Goal: Transaction & Acquisition: Purchase product/service

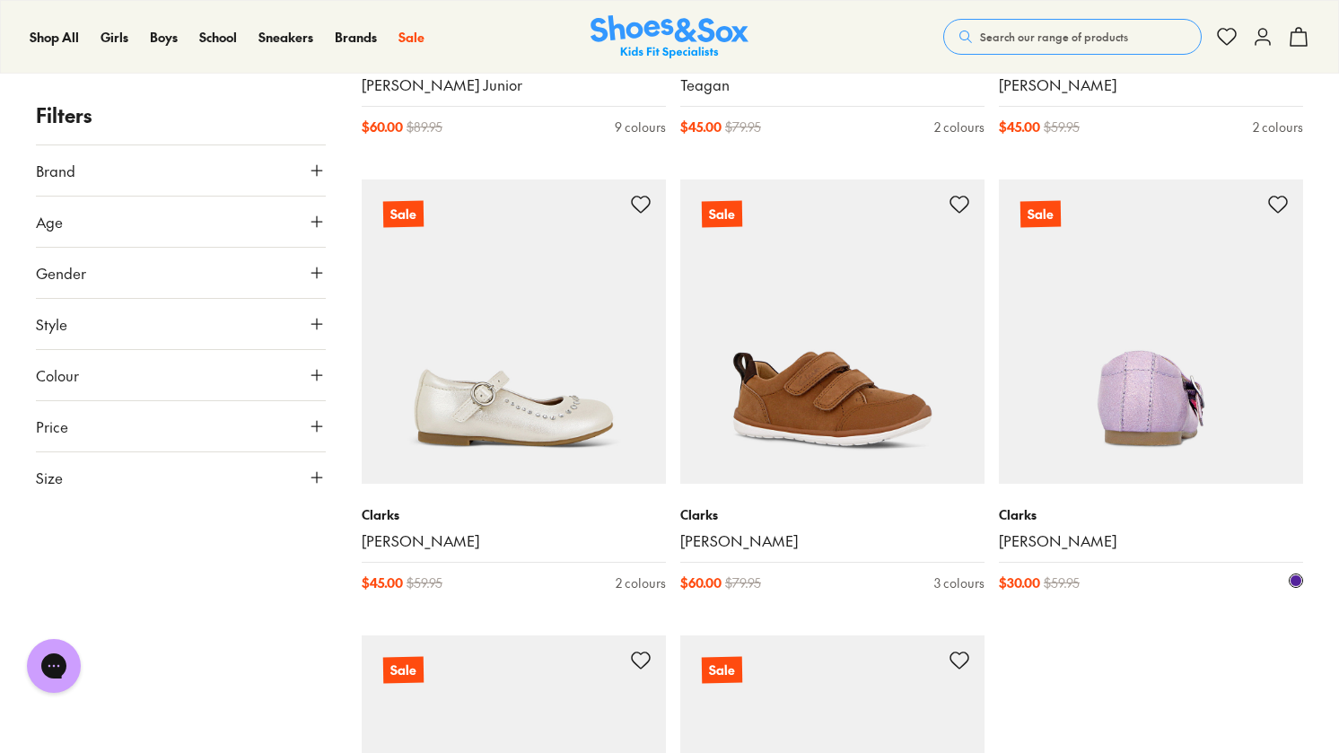
scroll to position [4399, 0]
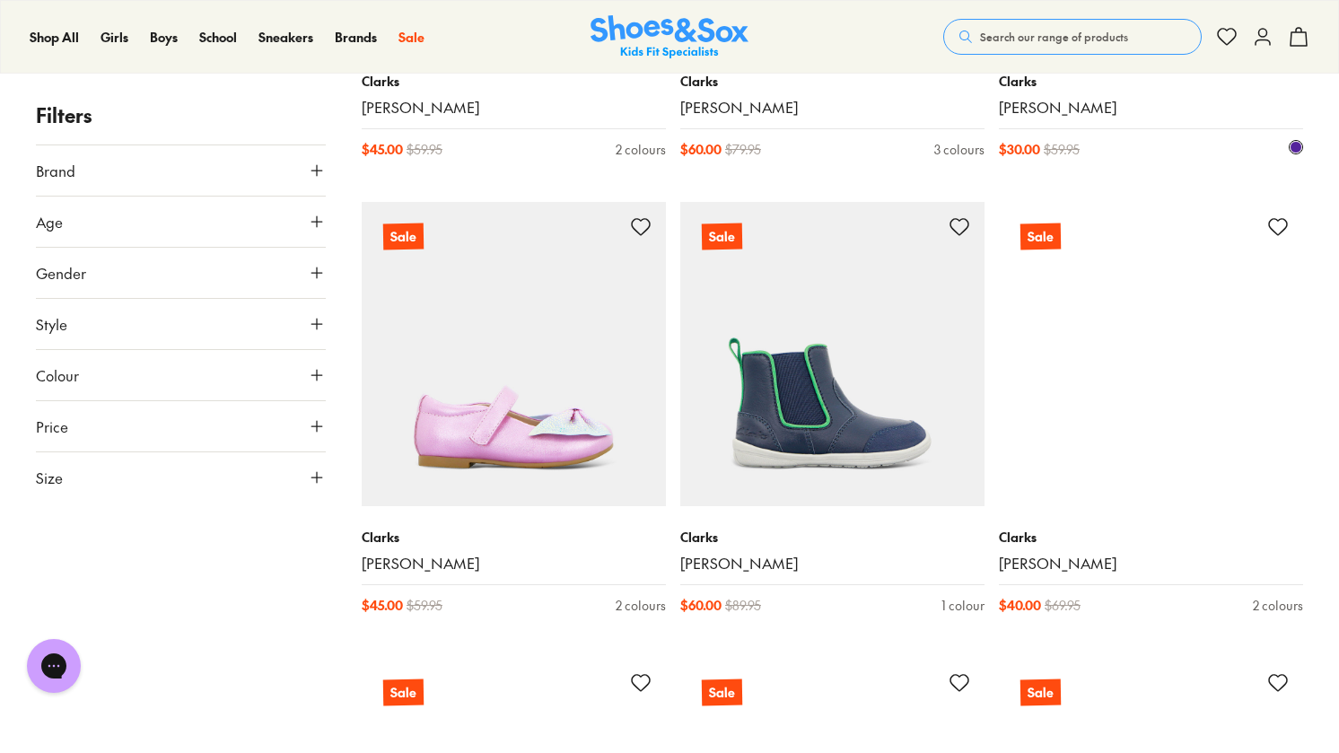
scroll to position [4758, 0]
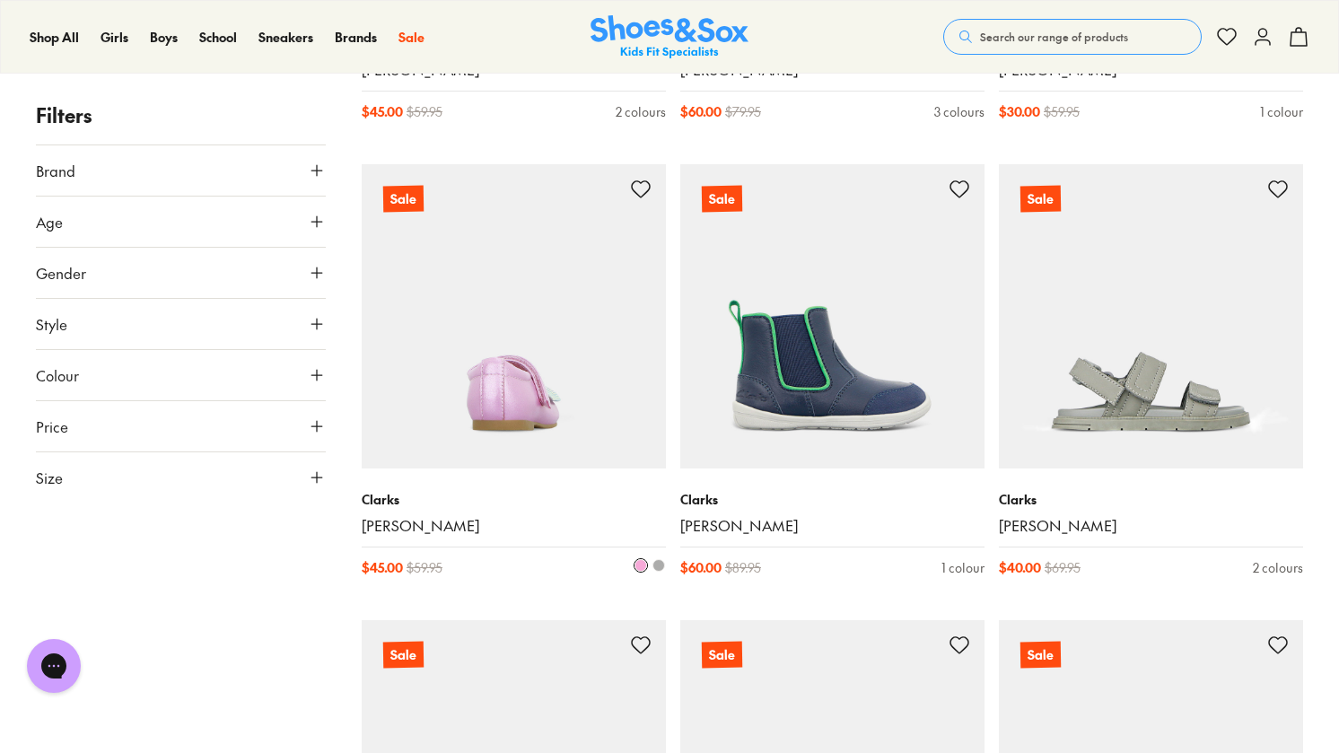
click at [641, 192] on icon at bounding box center [641, 190] width 22 height 22
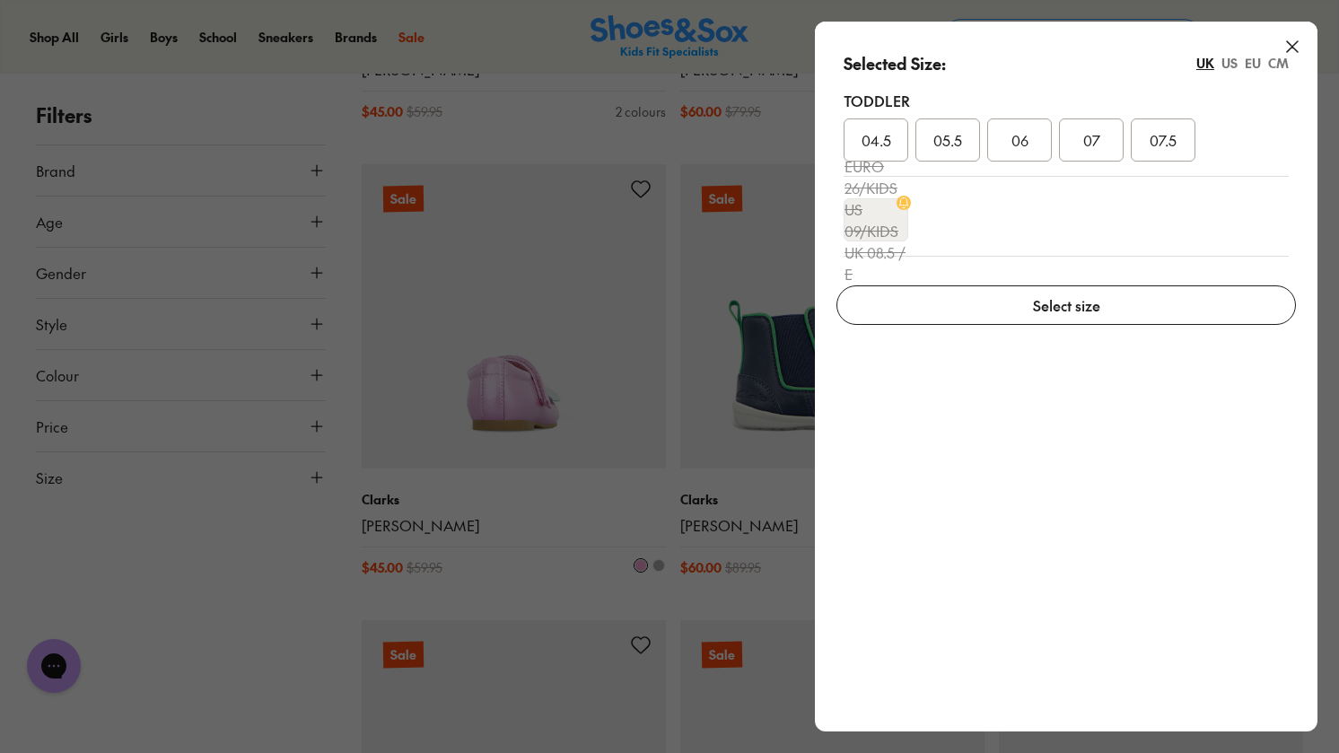
click at [1247, 64] on div "EU" at bounding box center [1253, 63] width 16 height 19
click at [1286, 65] on div "CM" at bounding box center [1278, 63] width 21 height 19
click at [1100, 141] on span "14.3" at bounding box center [1092, 140] width 24 height 22
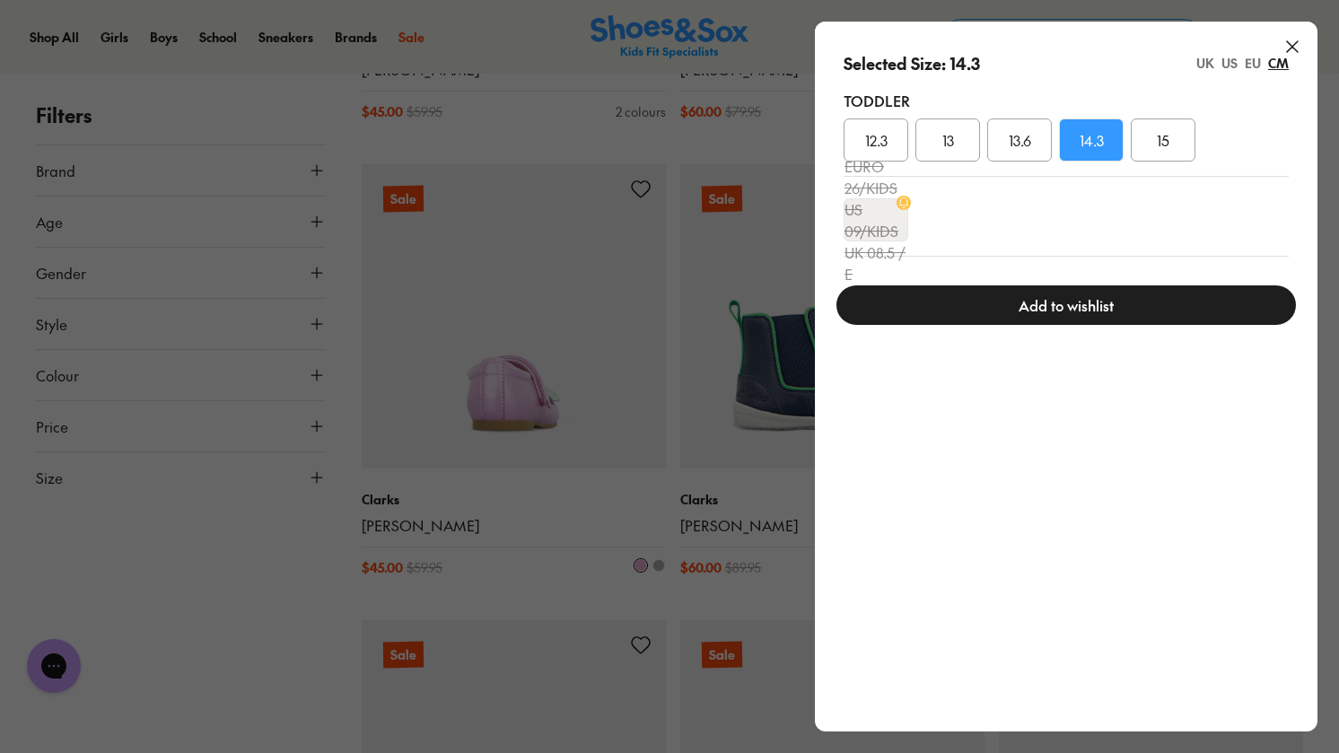
click at [1229, 63] on div "US" at bounding box center [1230, 63] width 16 height 19
click at [1206, 62] on div "UK" at bounding box center [1206, 63] width 18 height 19
click at [1254, 70] on div "EU" at bounding box center [1253, 63] width 16 height 19
click at [1024, 148] on span "23" at bounding box center [1020, 140] width 14 height 22
click at [1090, 308] on button "Add to wishlist" at bounding box center [1067, 304] width 460 height 39
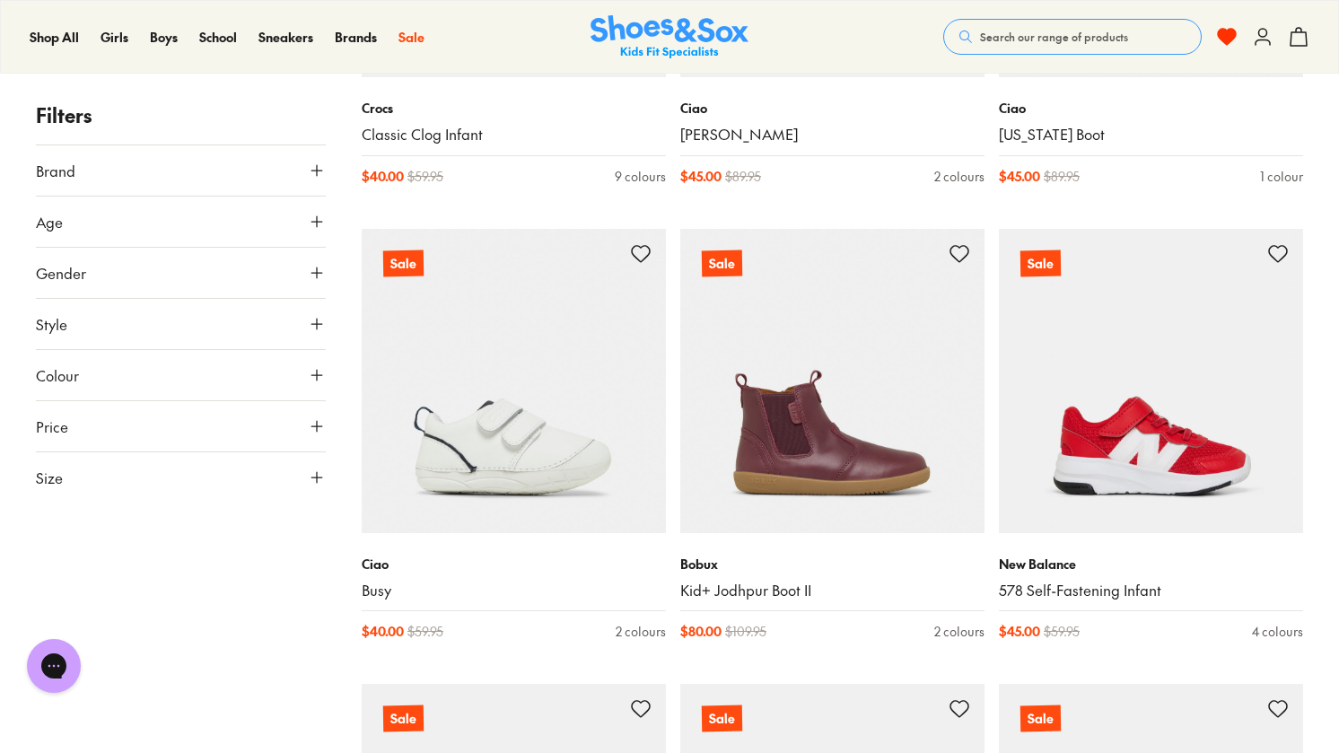
scroll to position [9247, 0]
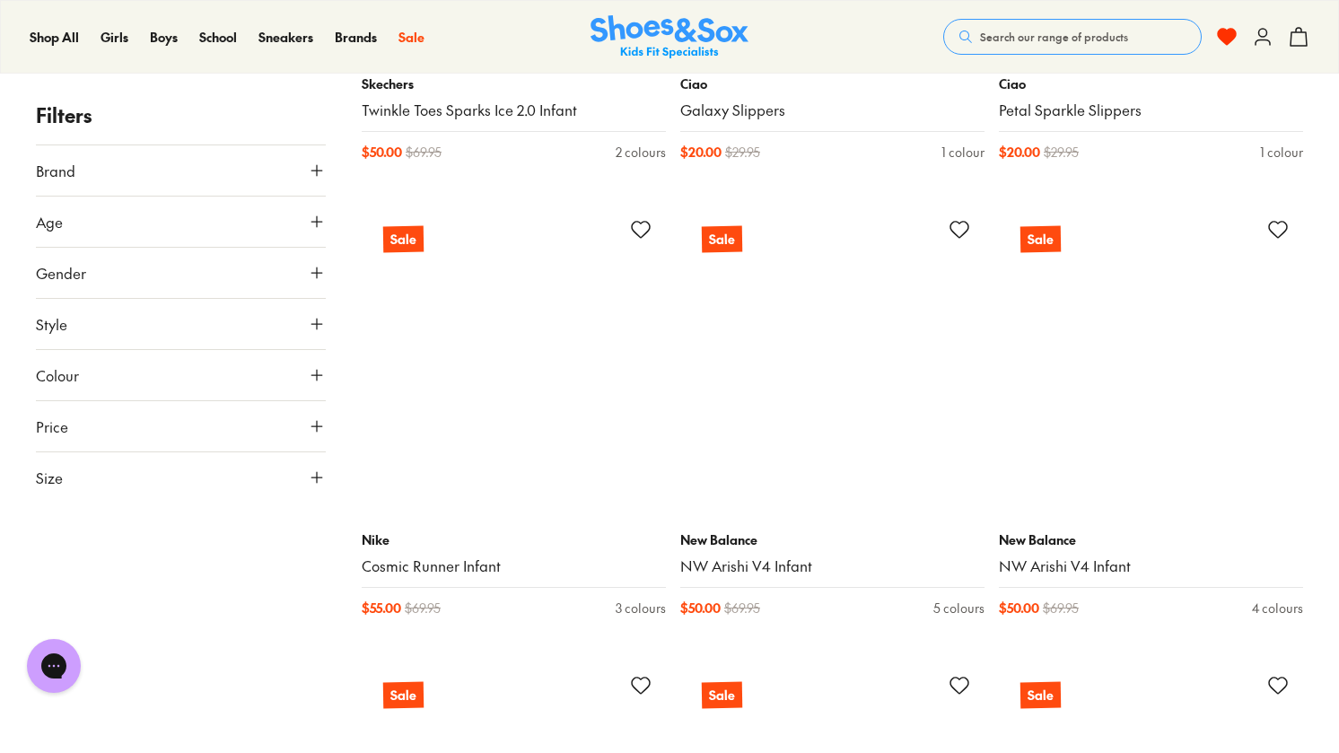
scroll to position [13915, 0]
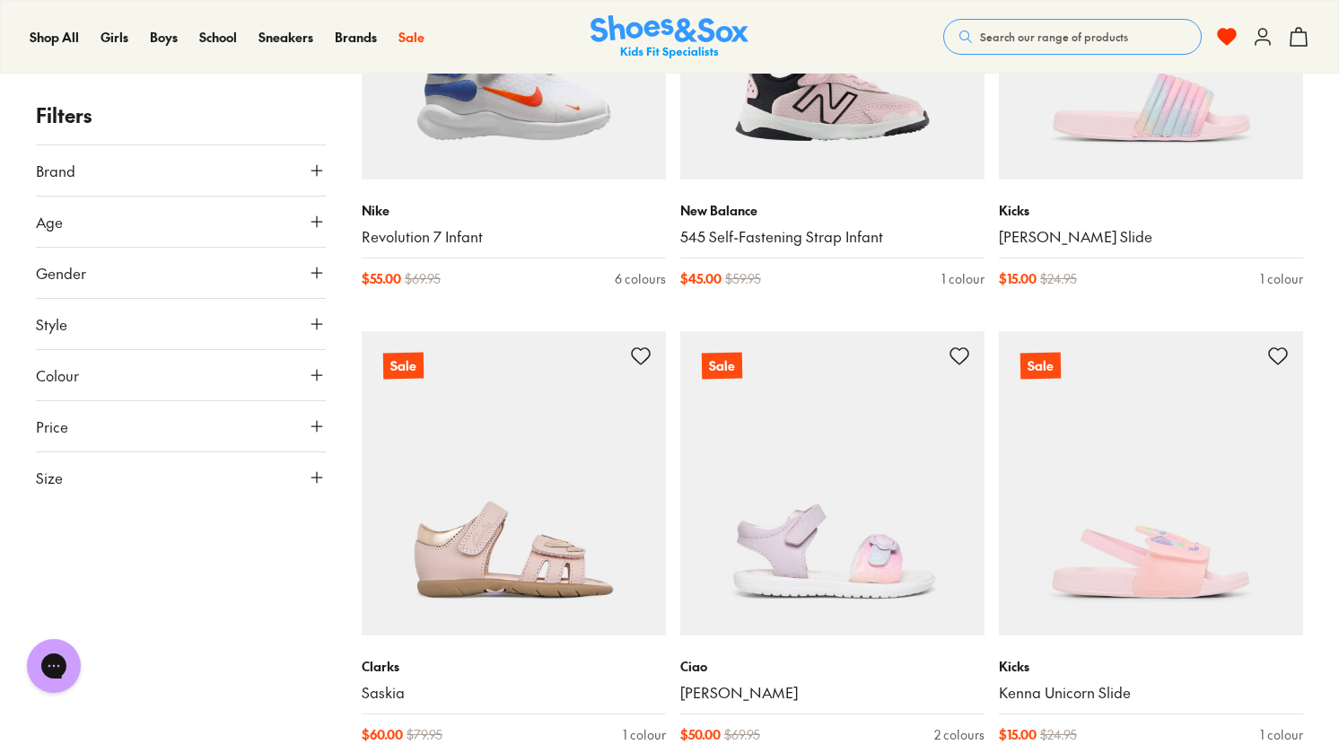
scroll to position [18852, 0]
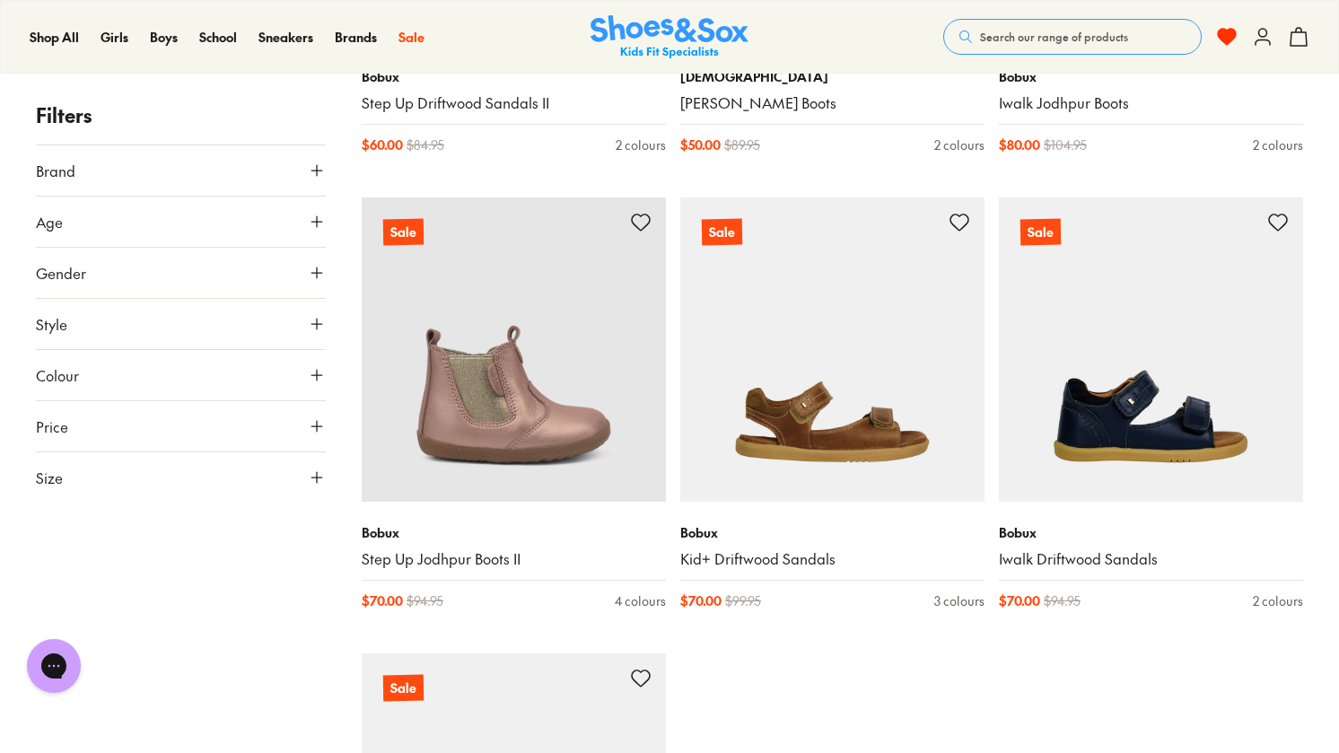
scroll to position [23969, 0]
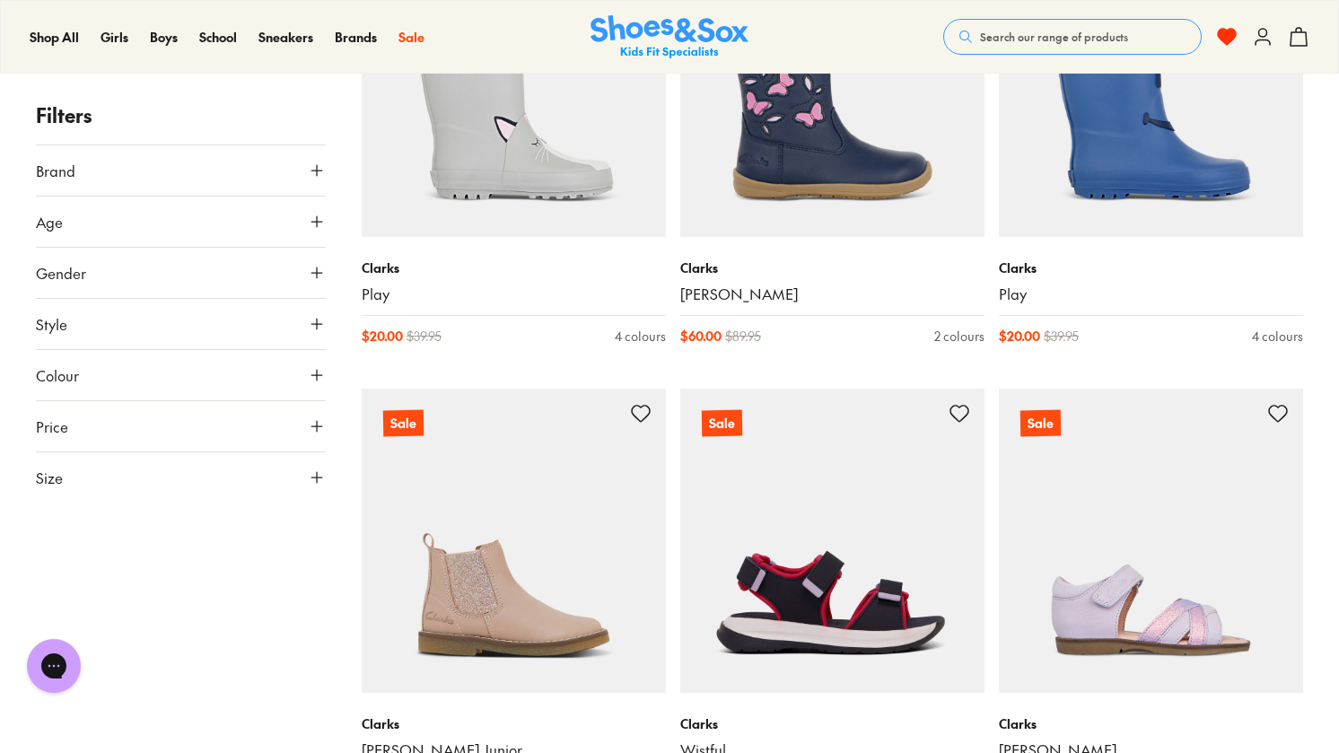
scroll to position [28458, 0]
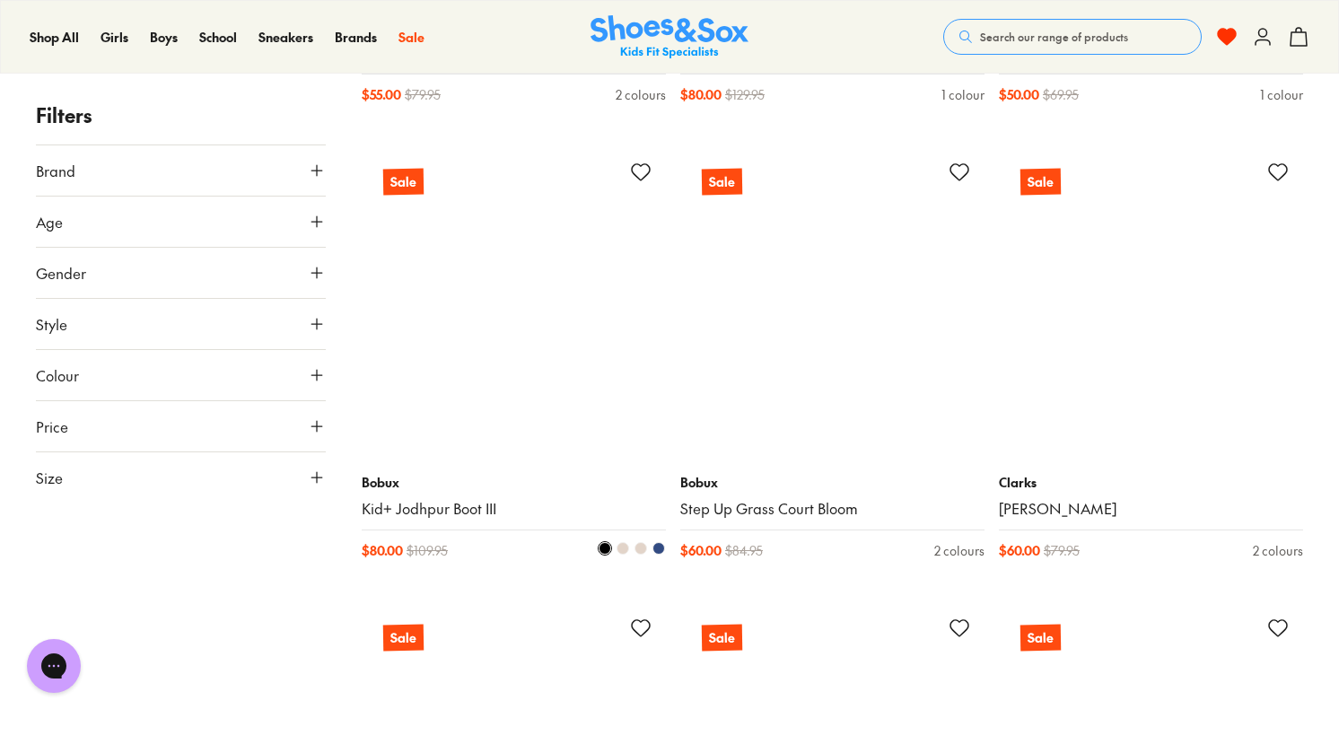
scroll to position [33126, 0]
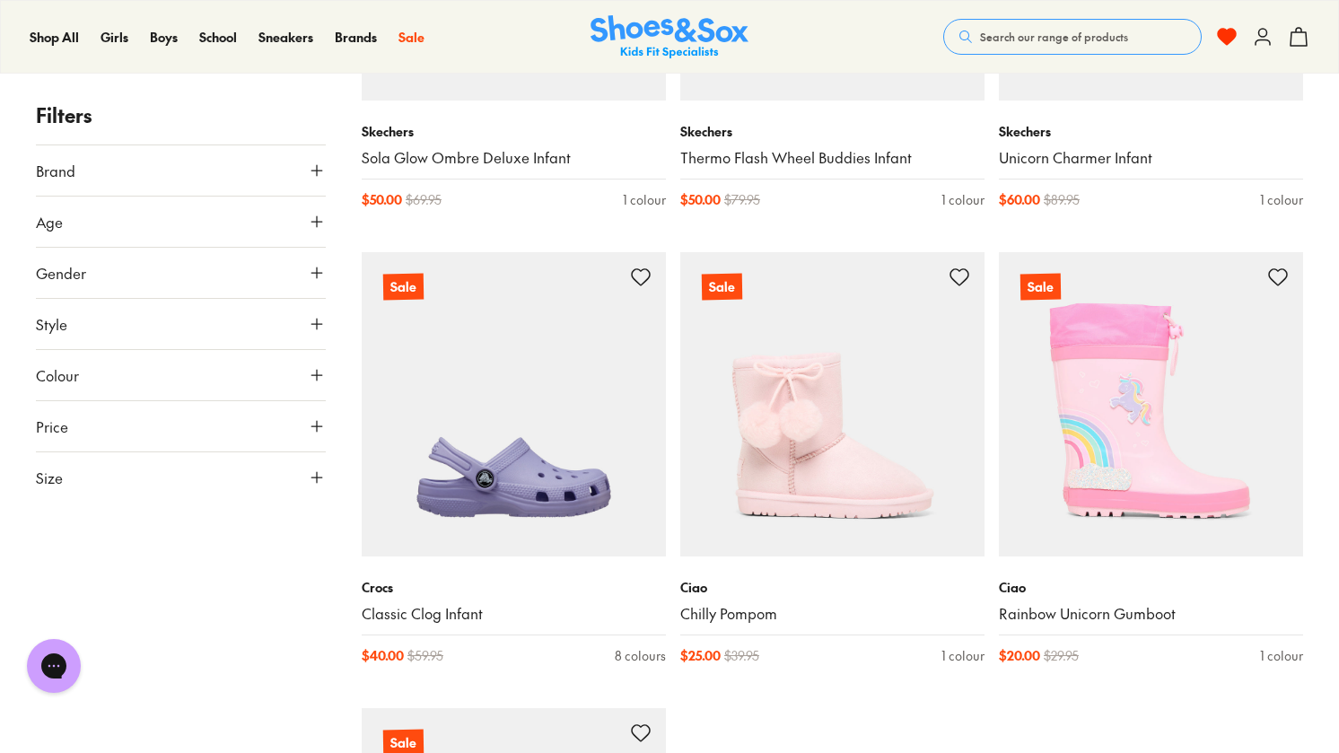
scroll to position [38512, 0]
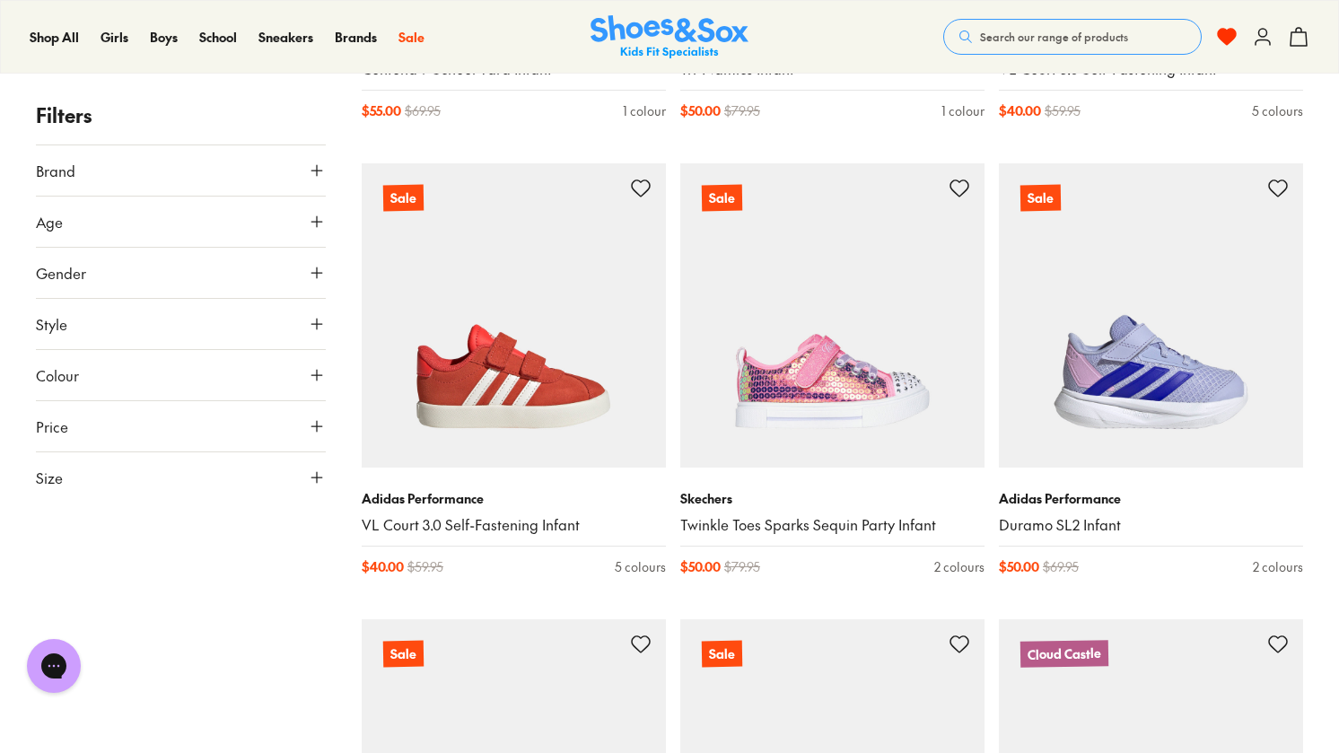
scroll to position [42103, 0]
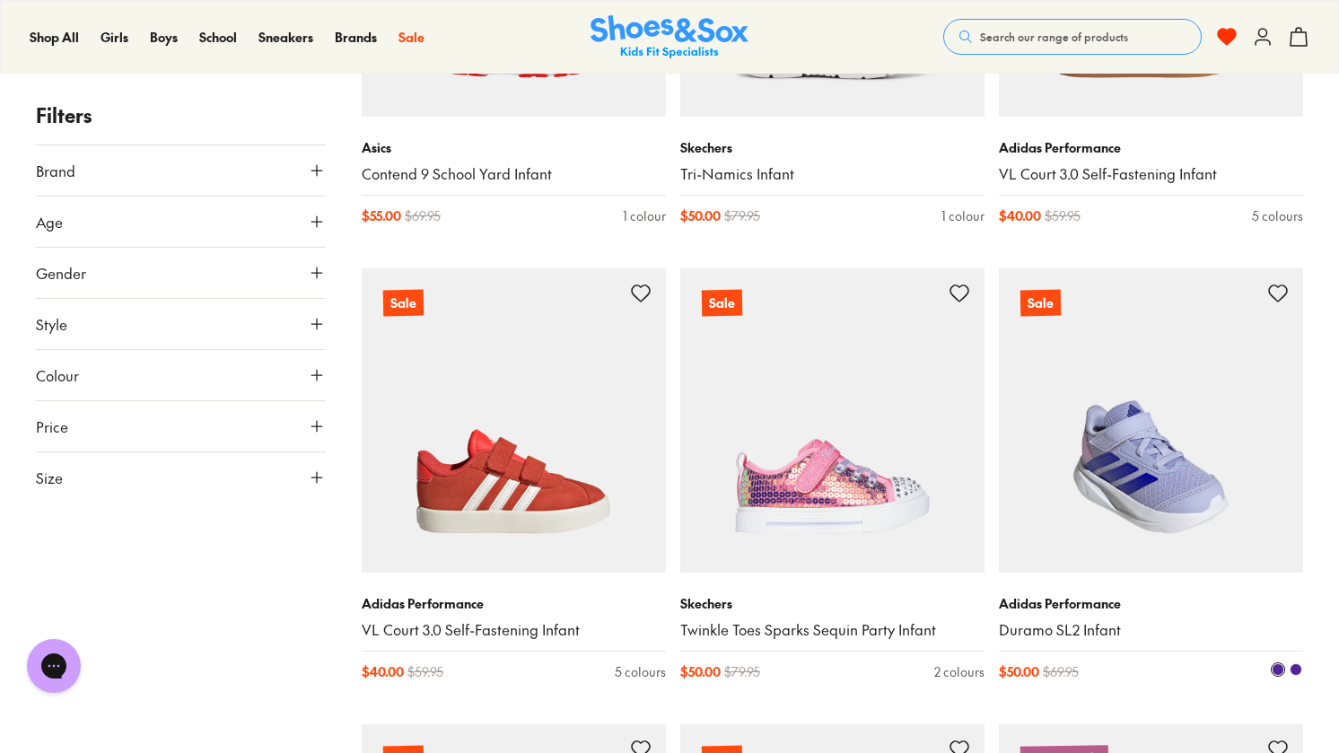
click at [1278, 283] on icon at bounding box center [1279, 294] width 22 height 22
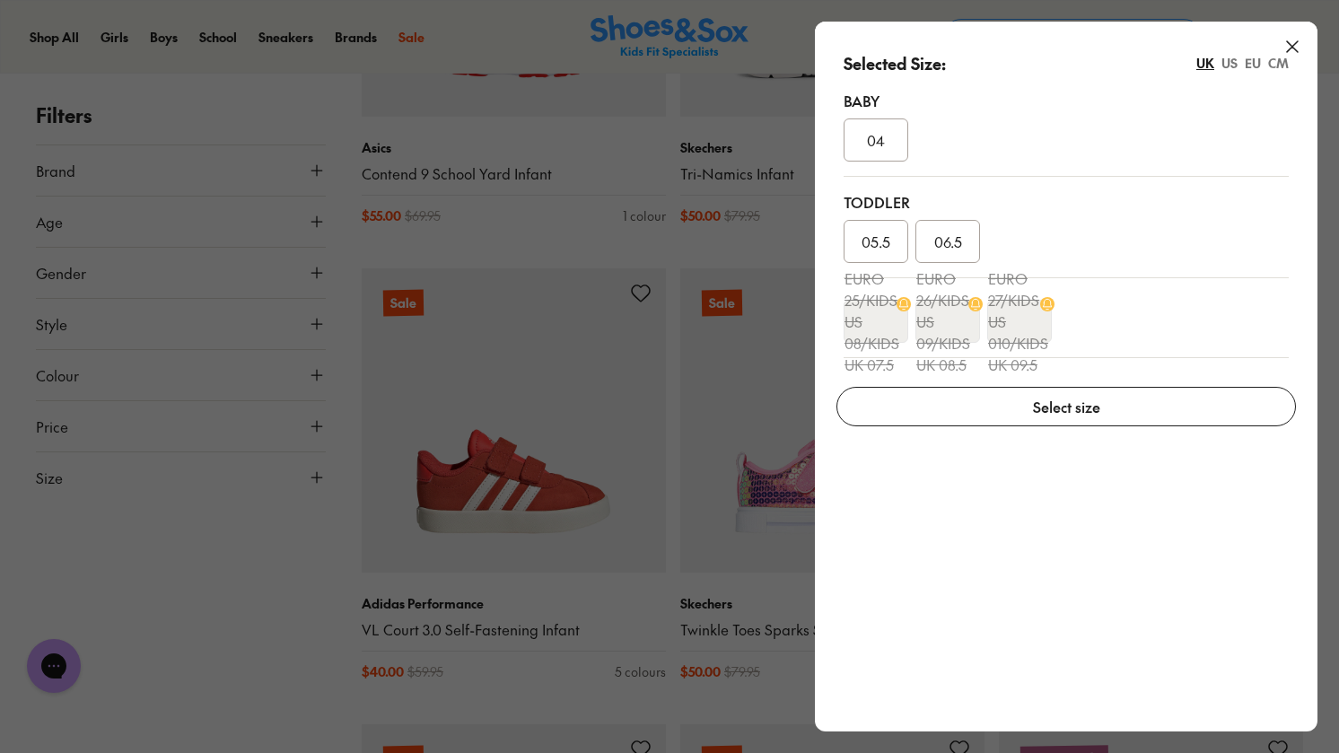
click at [1281, 64] on div "CM" at bounding box center [1278, 63] width 21 height 19
click at [1244, 63] on div "UK US EU CM" at bounding box center [1243, 63] width 92 height 19
click at [1251, 63] on div "EU" at bounding box center [1253, 63] width 16 height 19
click at [1297, 48] on icon at bounding box center [1293, 47] width 22 height 22
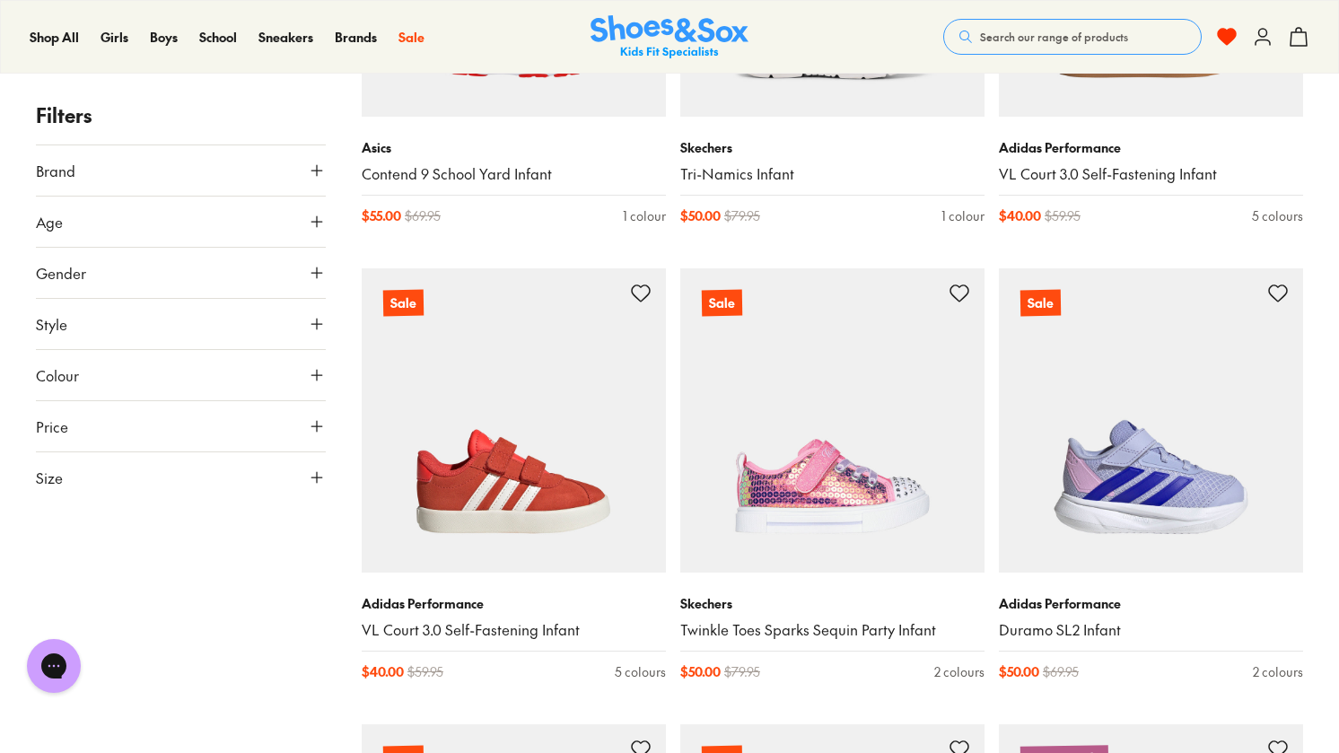
drag, startPoint x: 1296, startPoint y: 48, endPoint x: 224, endPoint y: 653, distance: 1231.7
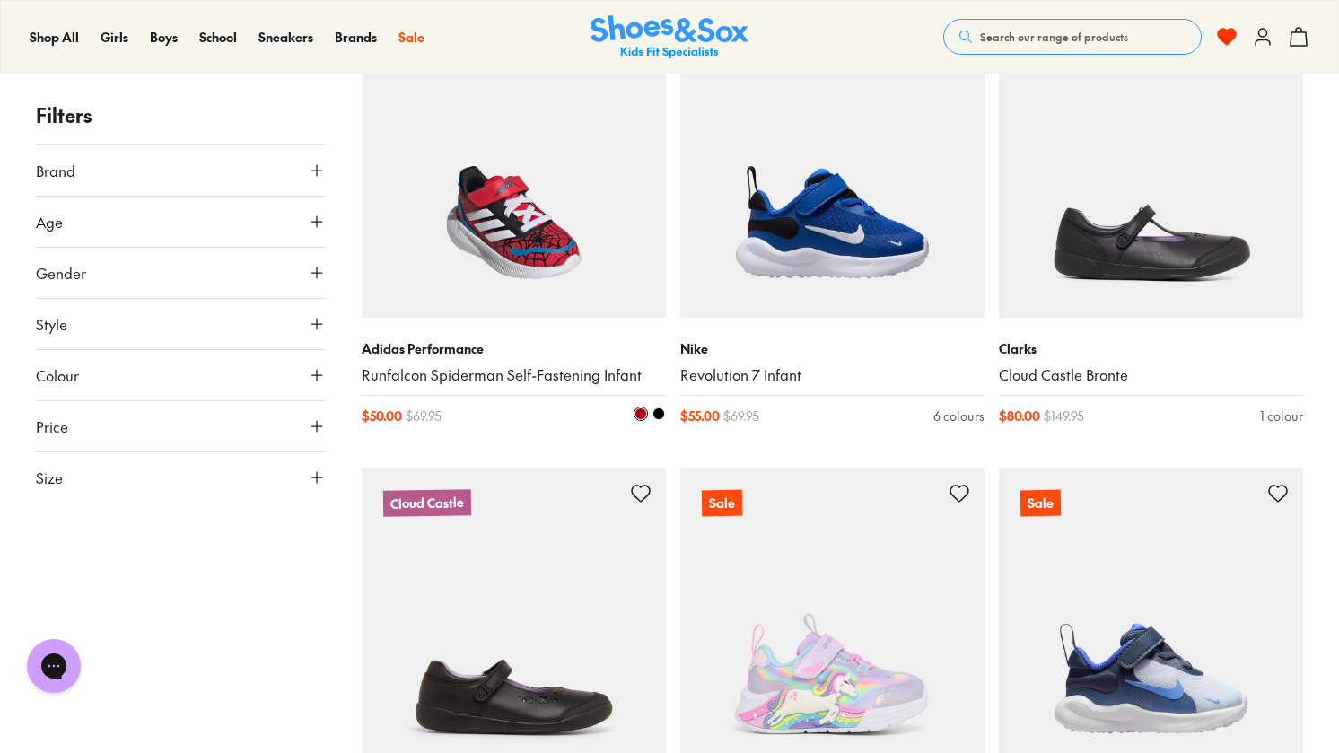
scroll to position [42821, 0]
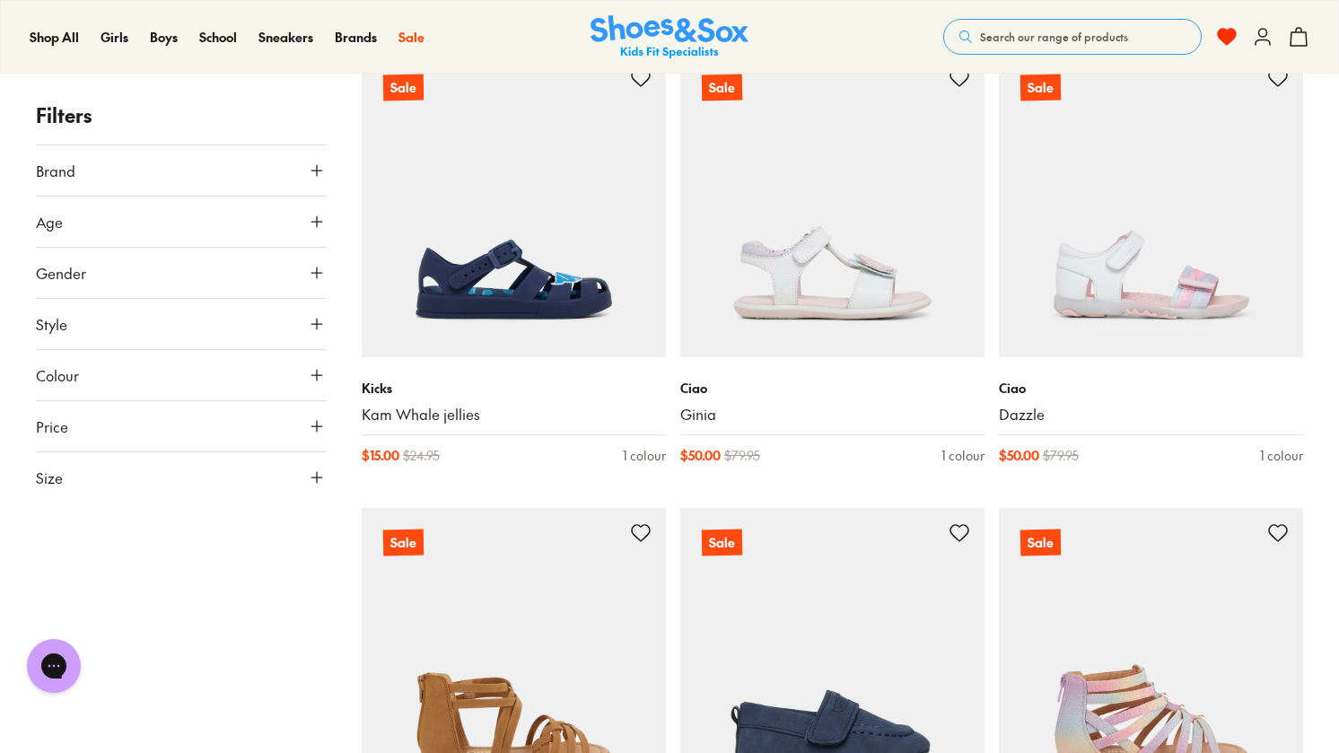
scroll to position [48118, 0]
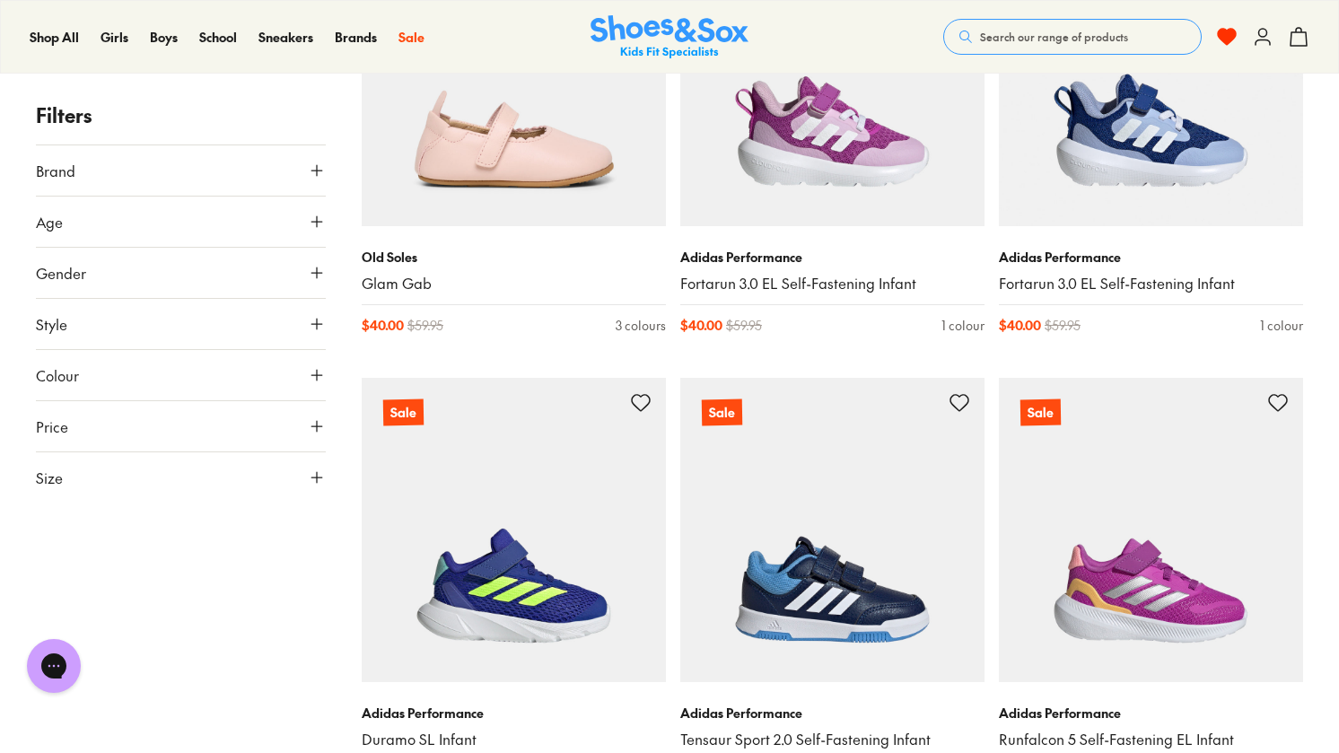
scroll to position [53145, 0]
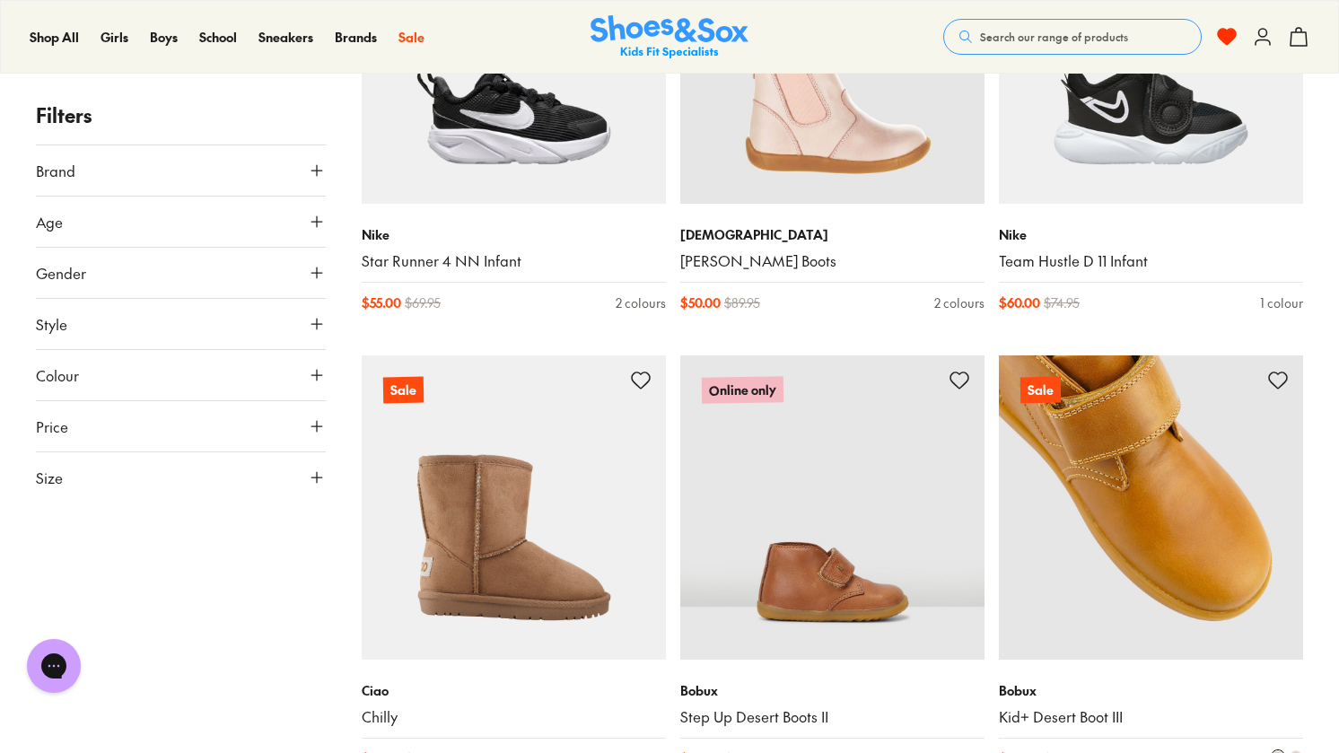
scroll to position [57544, 0]
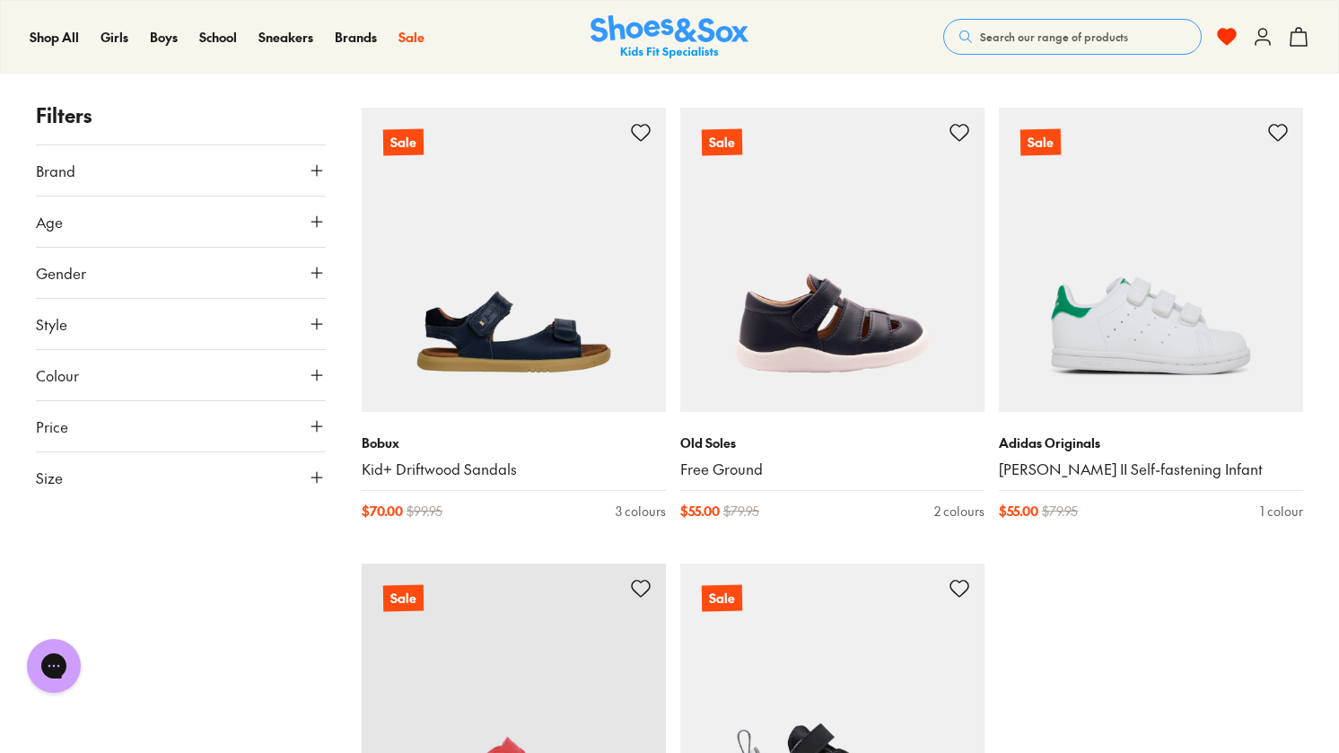
scroll to position [58083, 0]
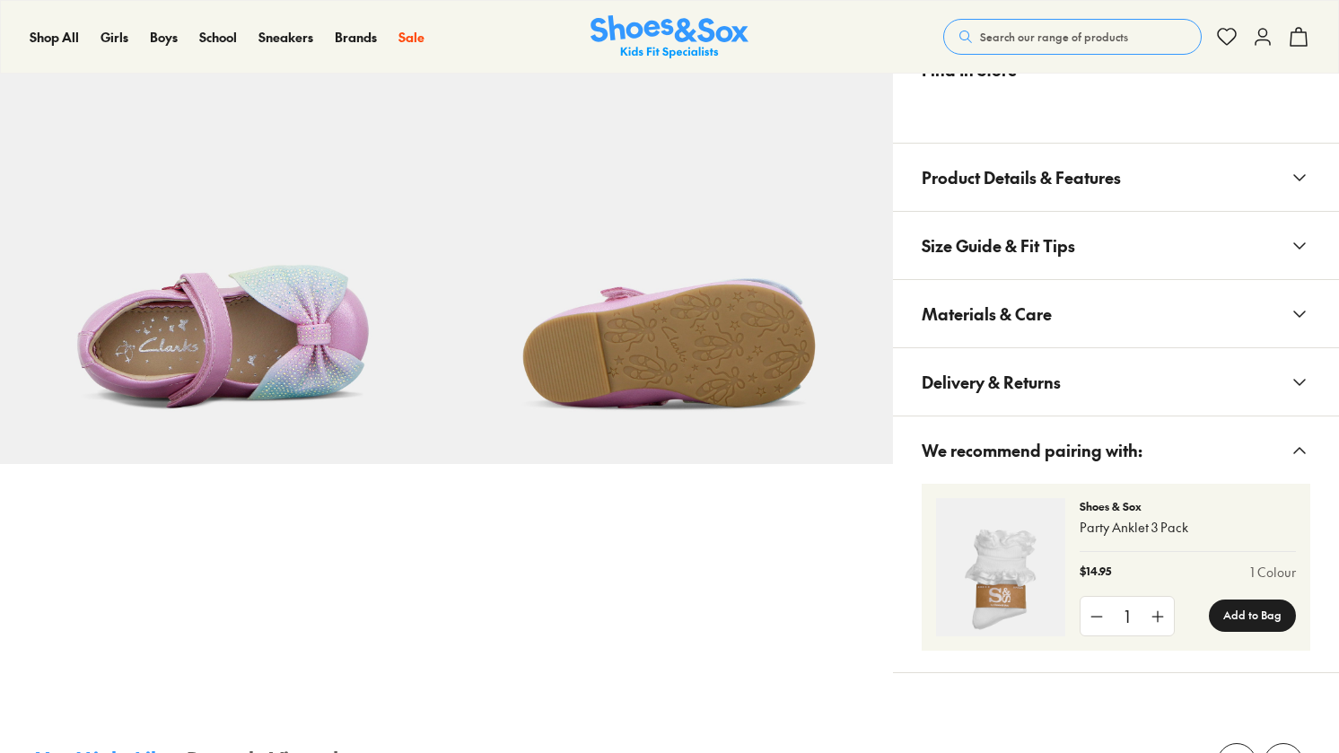
select select "*"
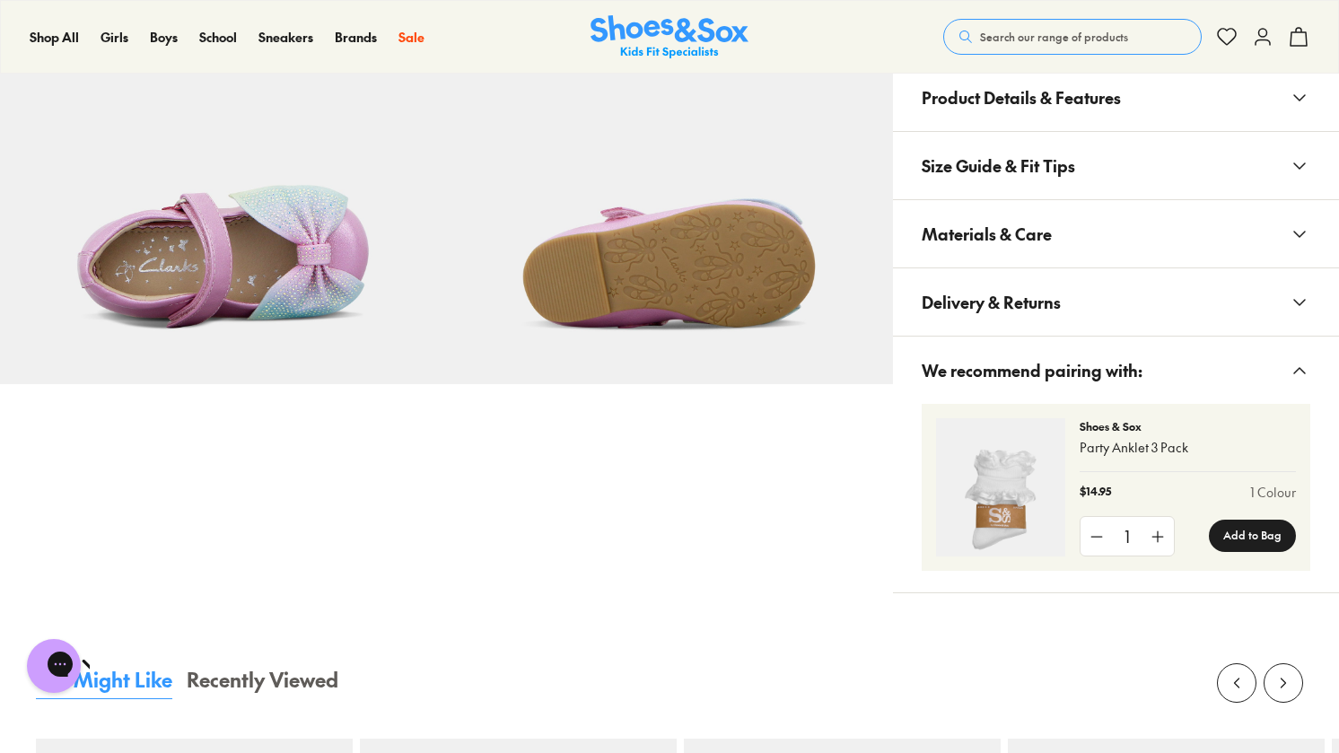
scroll to position [1077, 0]
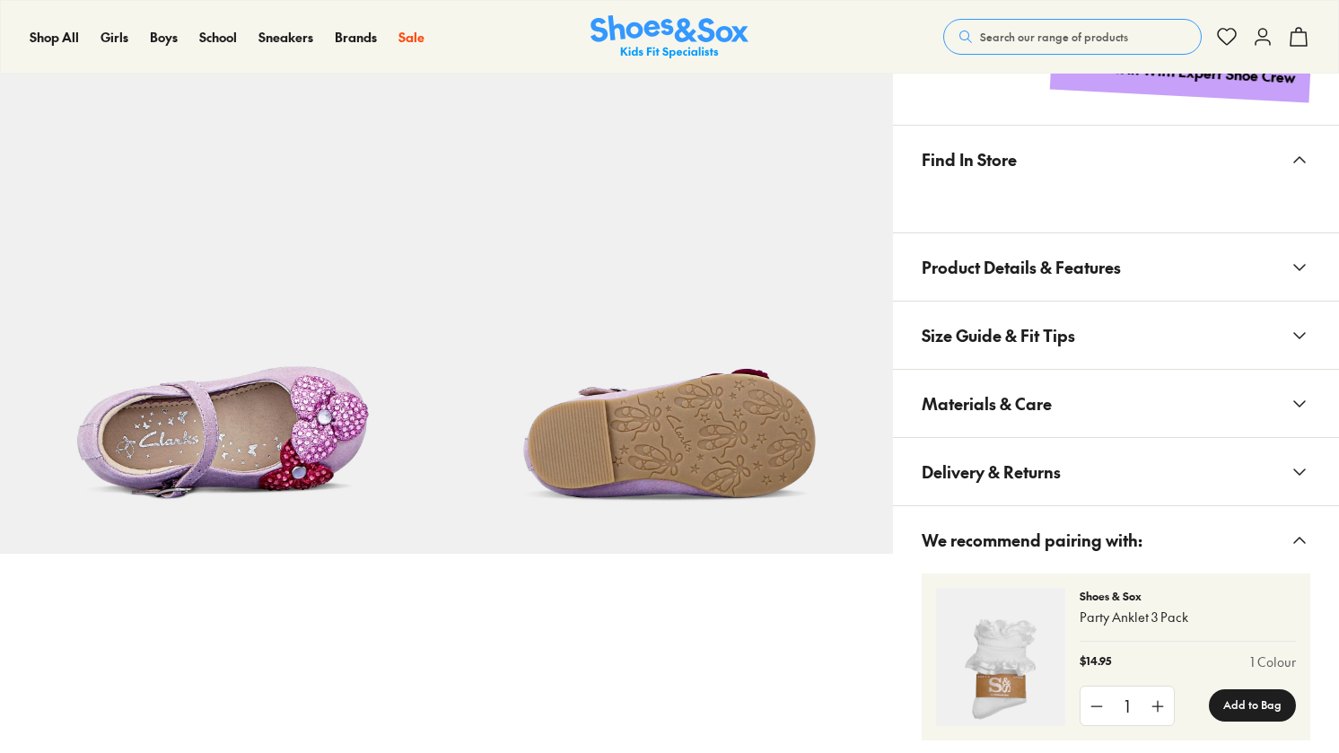
scroll to position [895, 0]
select select "*"
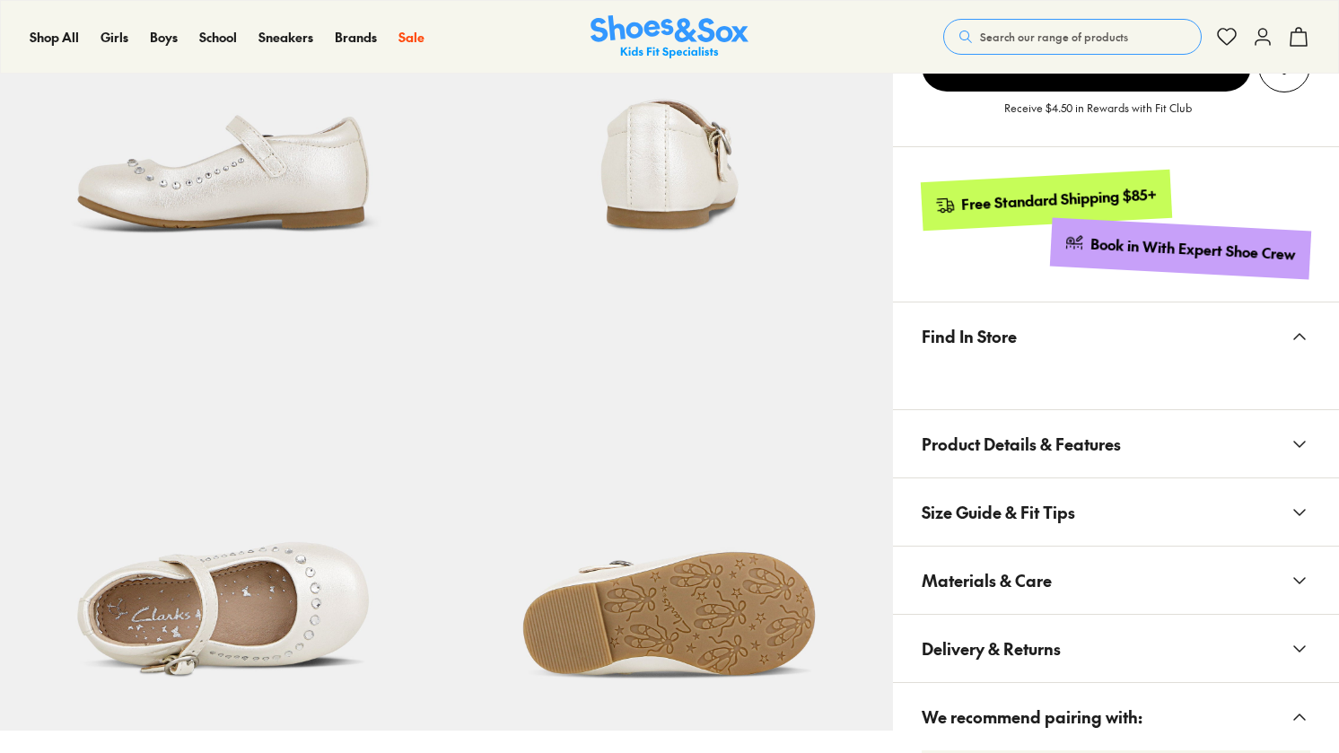
scroll to position [715, 0]
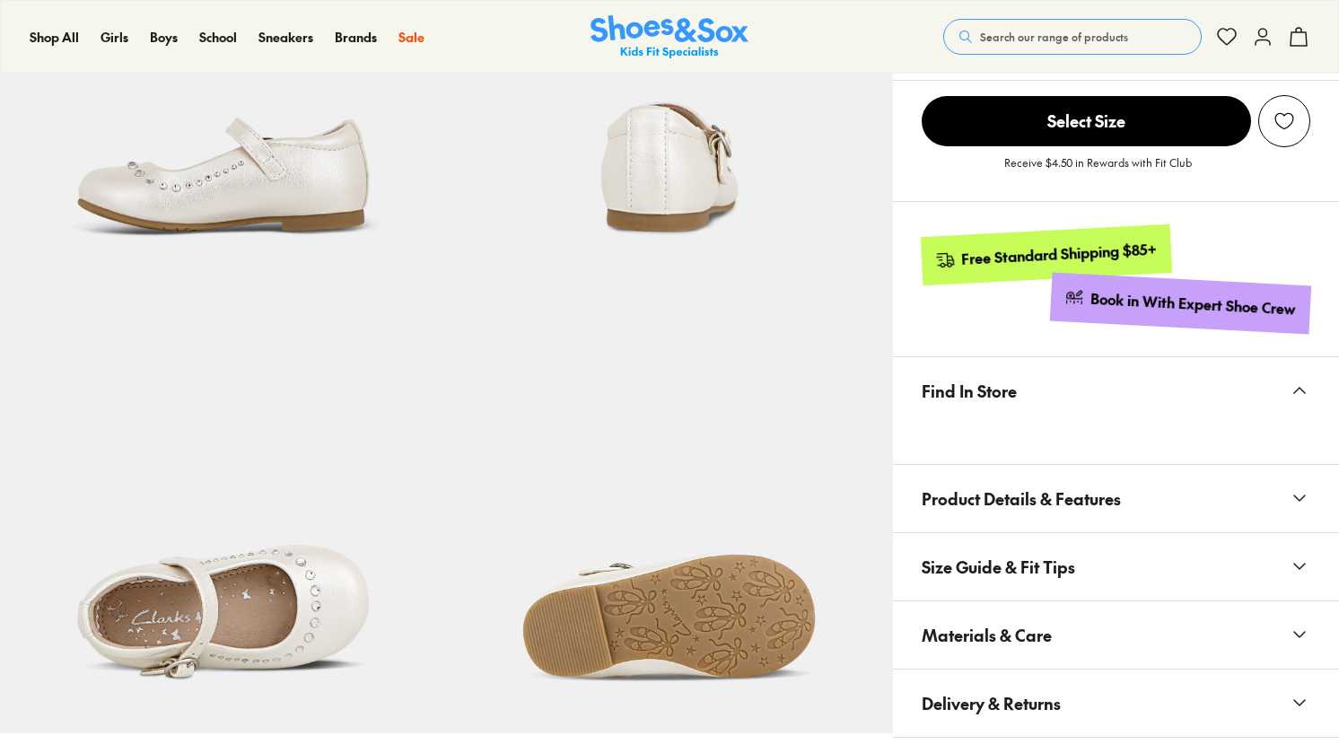
select select "*"
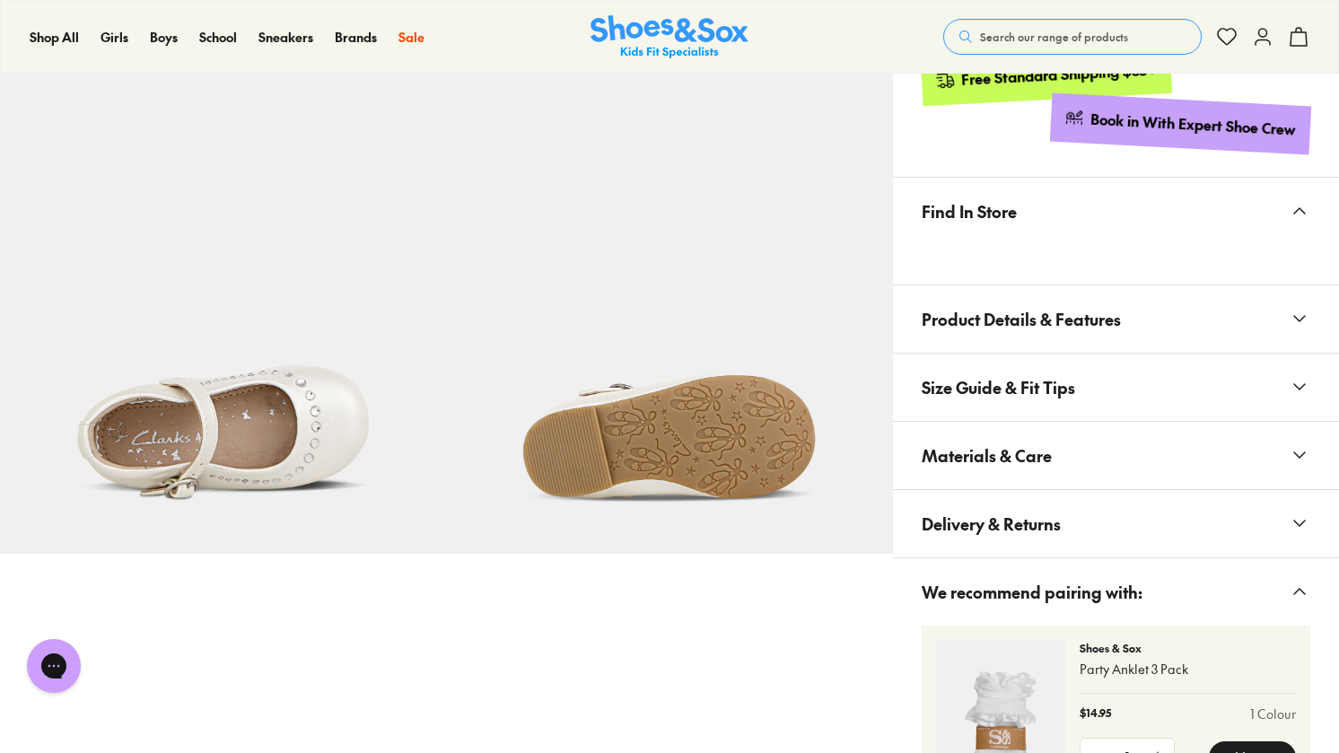
scroll to position [0, 0]
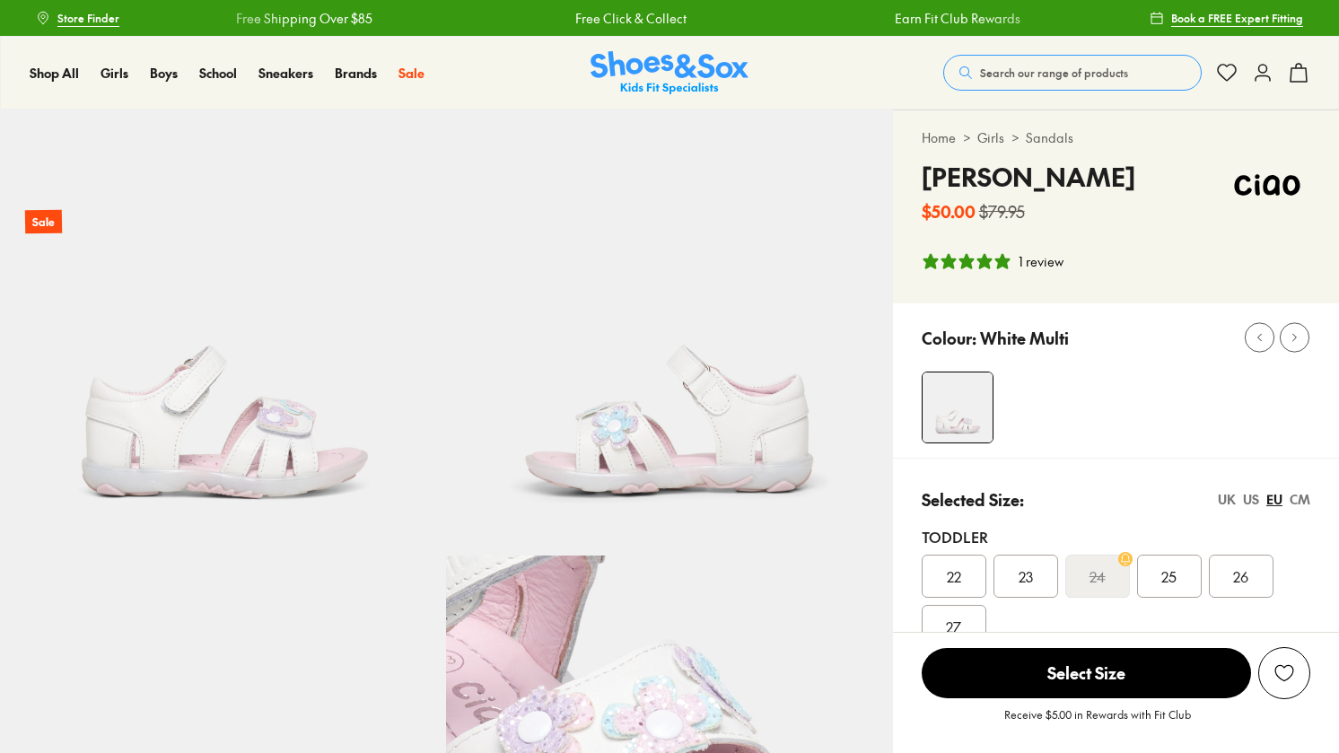
select select "*"
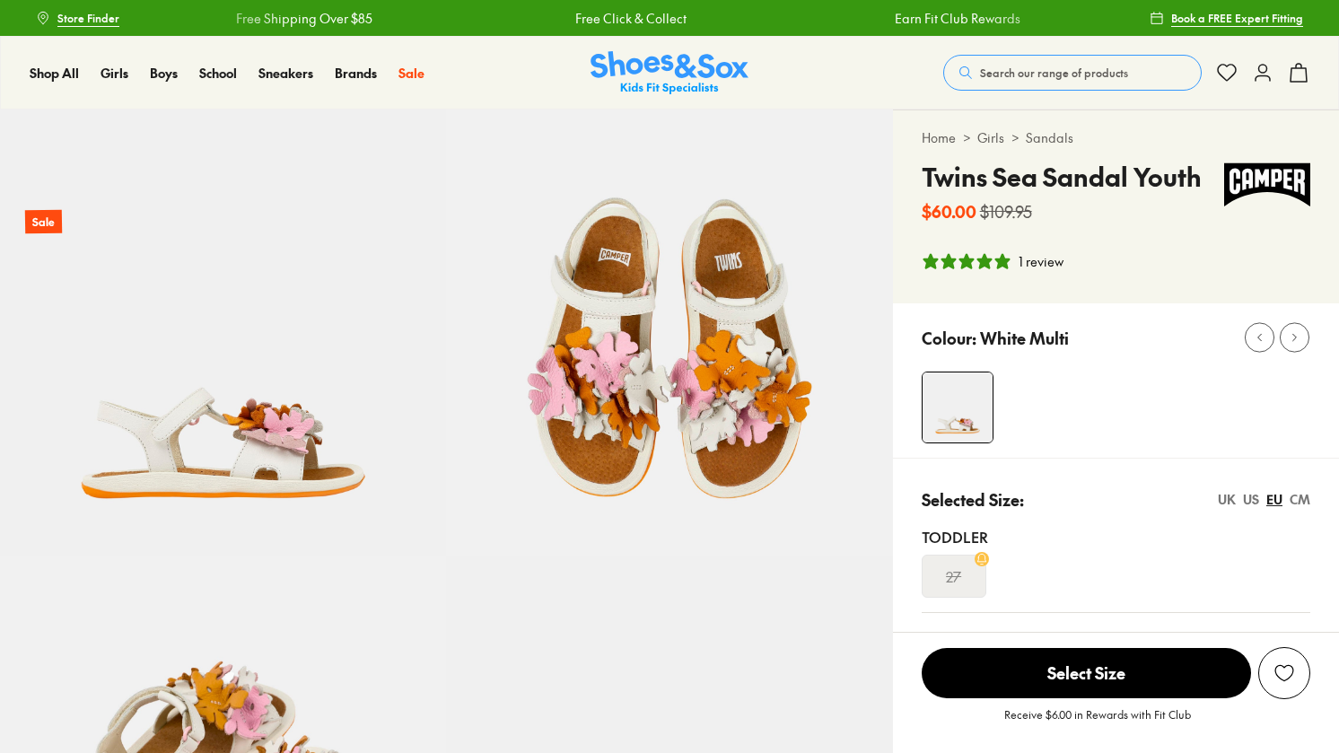
select select "*"
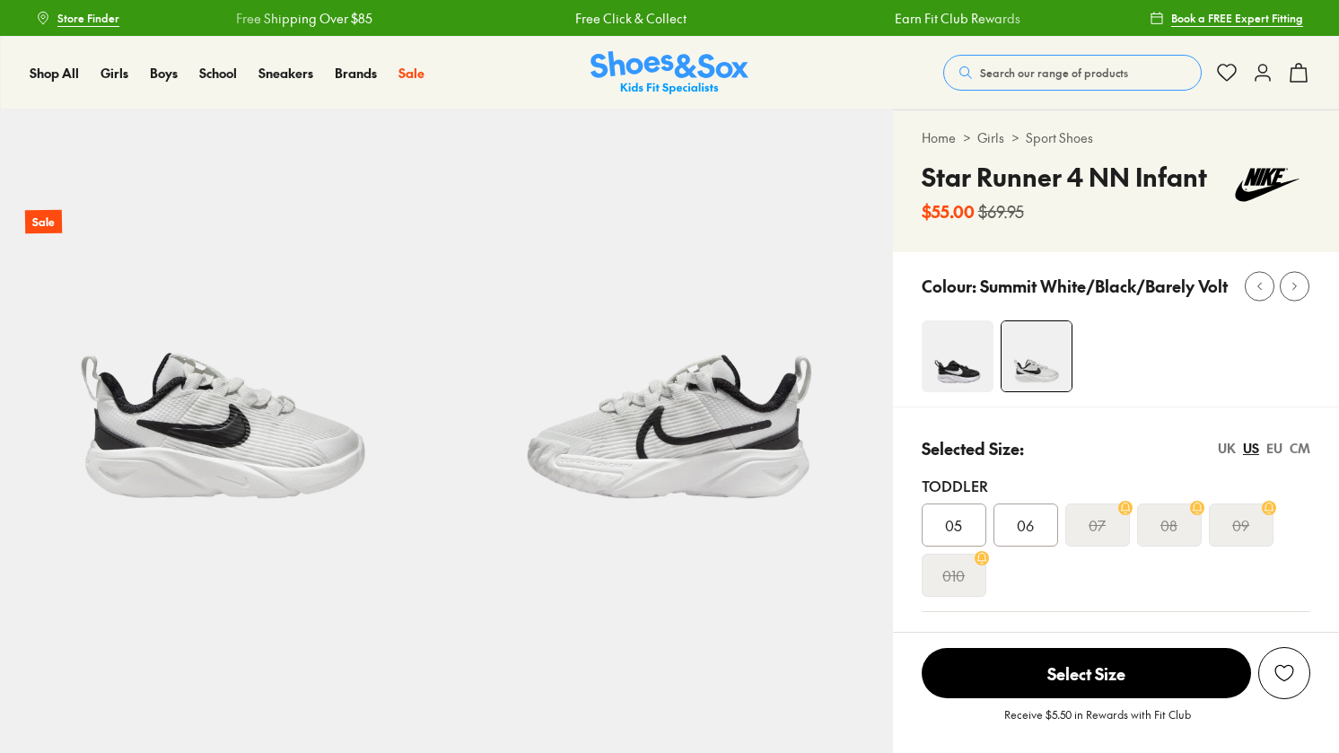
click at [941, 372] on img at bounding box center [958, 356] width 72 height 72
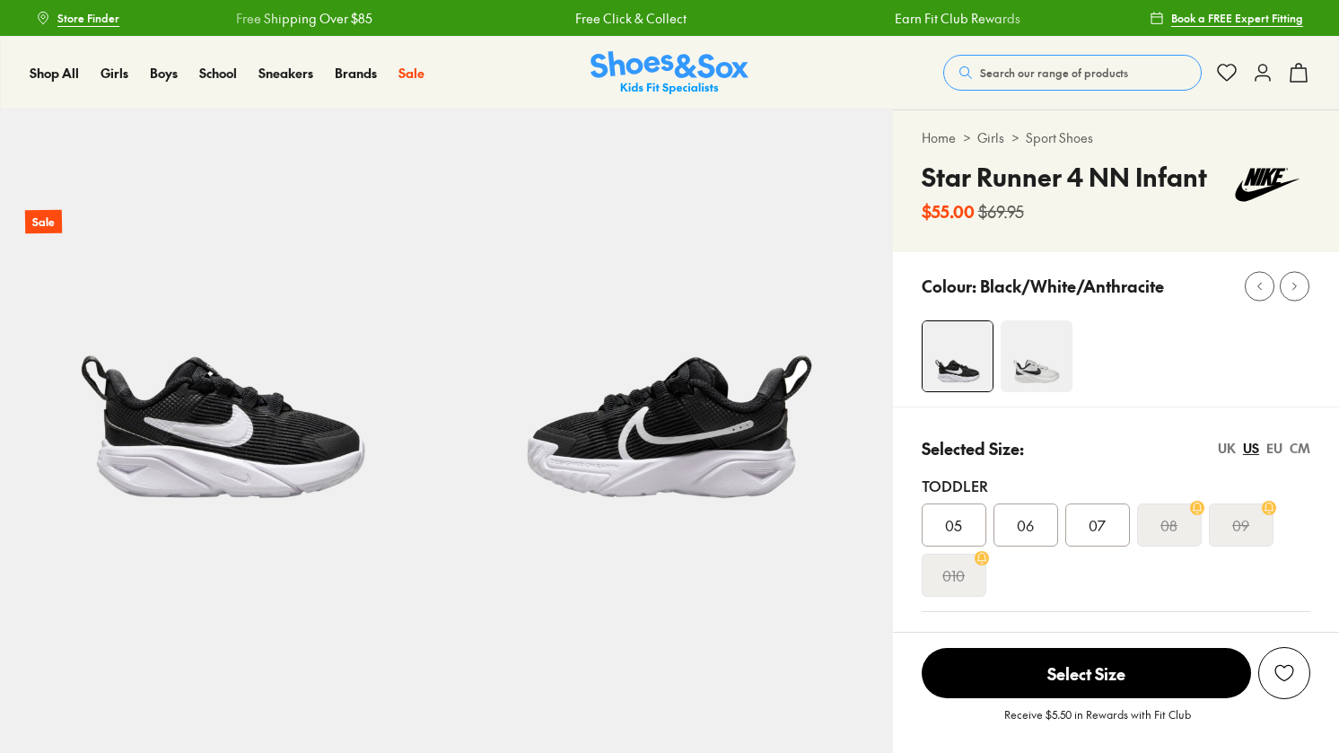
select select "*"
click at [1270, 448] on div "EU" at bounding box center [1275, 448] width 16 height 19
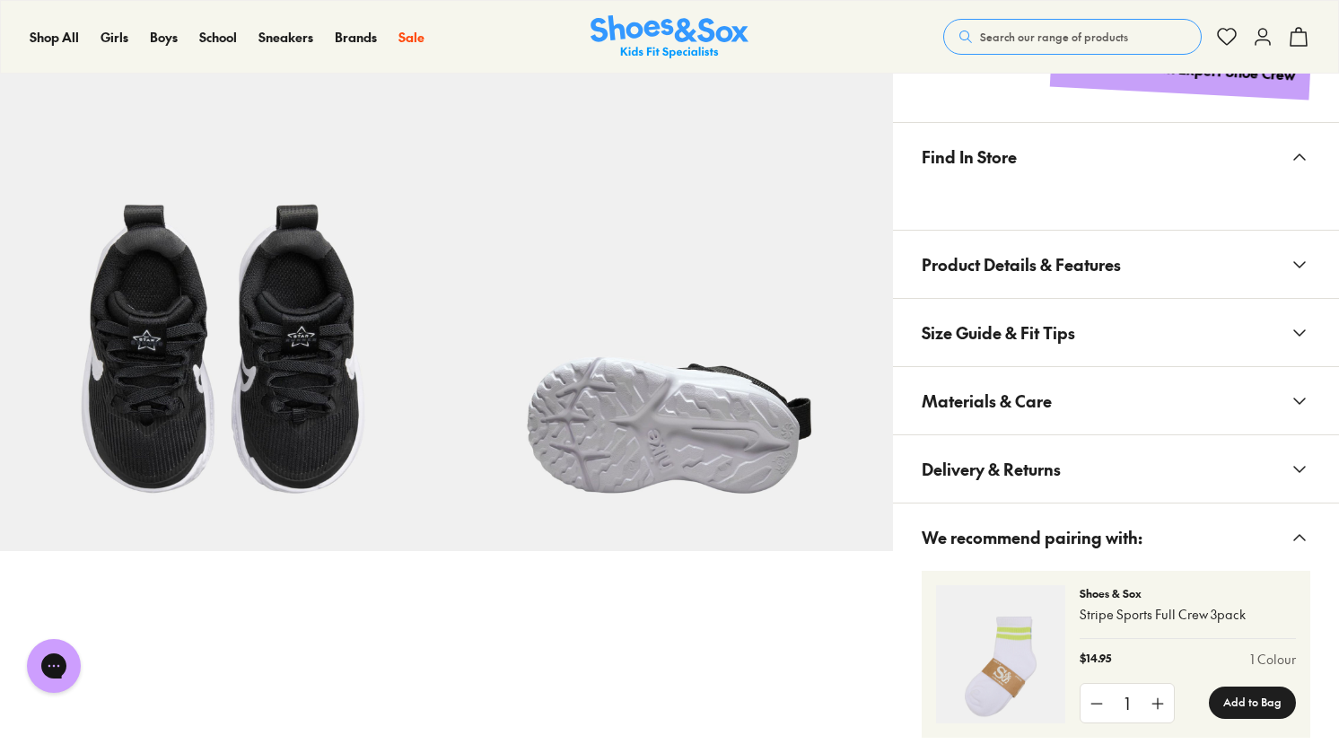
scroll to position [898, 0]
click at [1303, 342] on icon at bounding box center [1300, 333] width 22 height 22
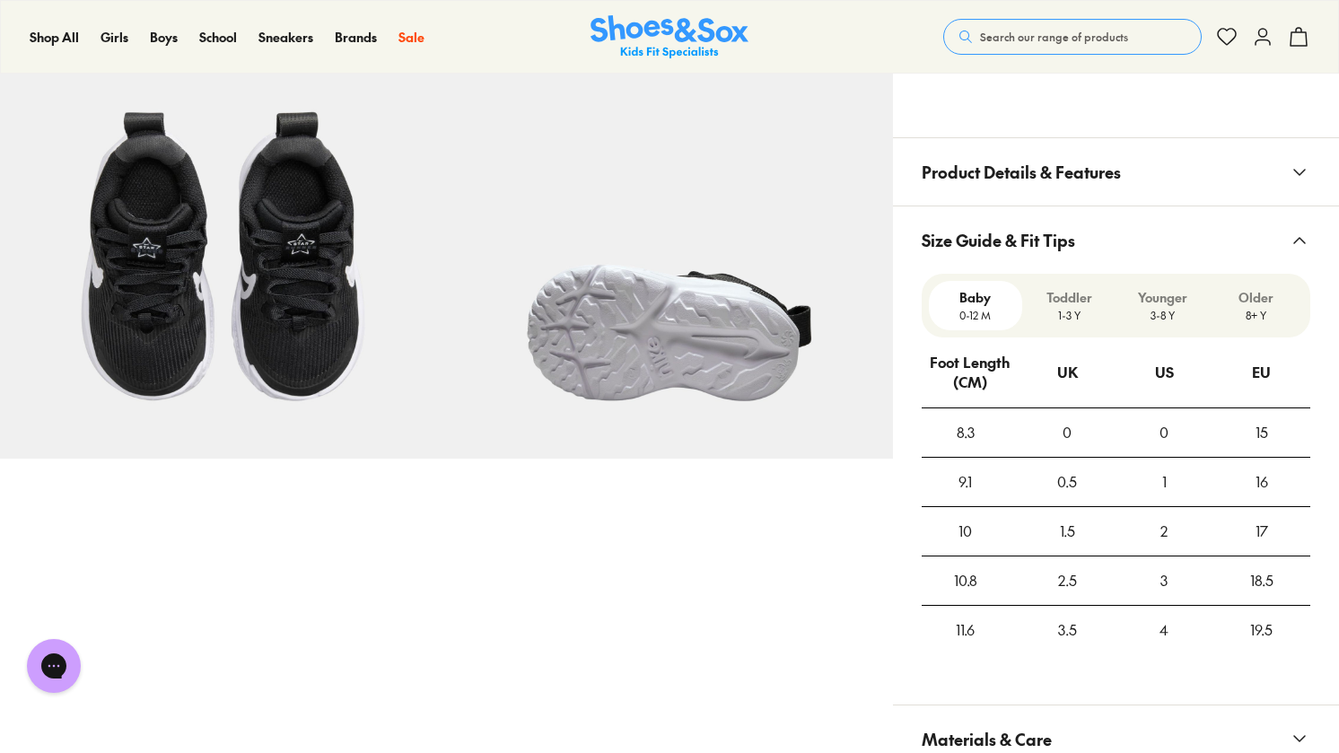
scroll to position [1077, 0]
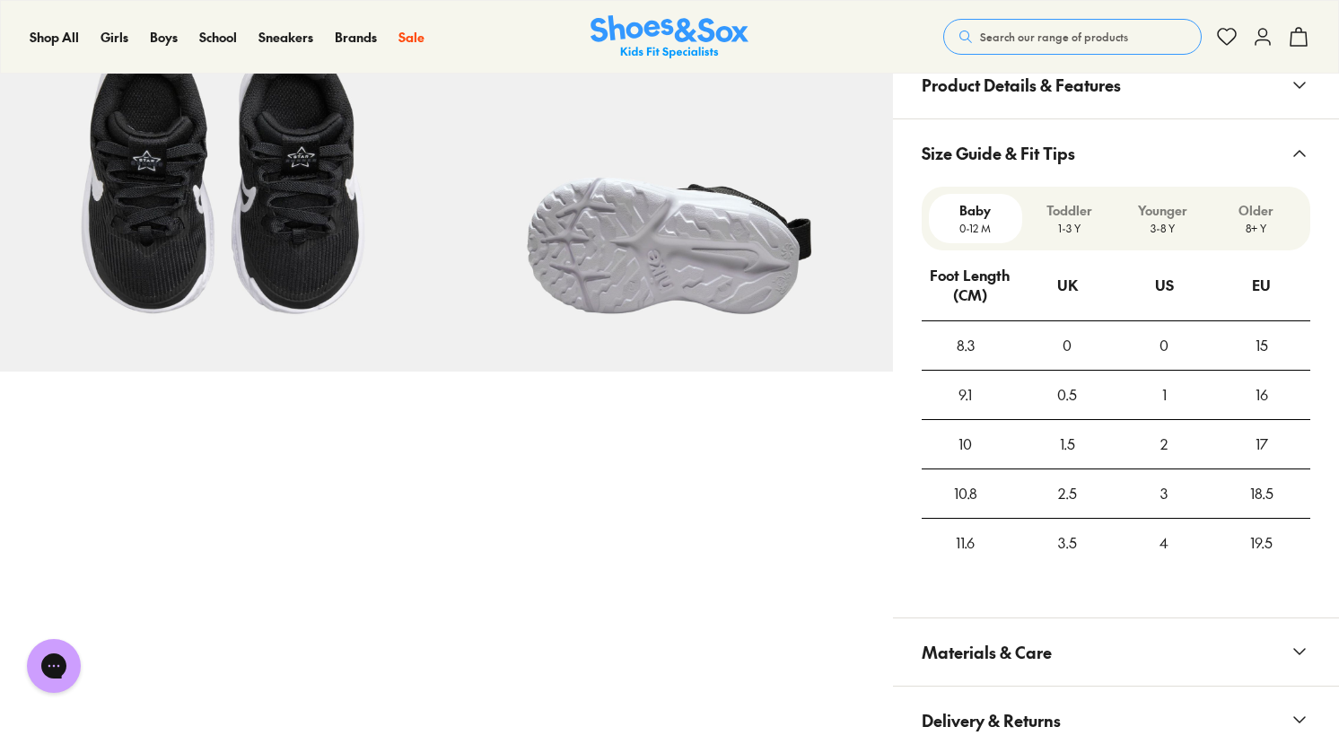
click at [1066, 208] on p "Toddler" at bounding box center [1069, 210] width 79 height 19
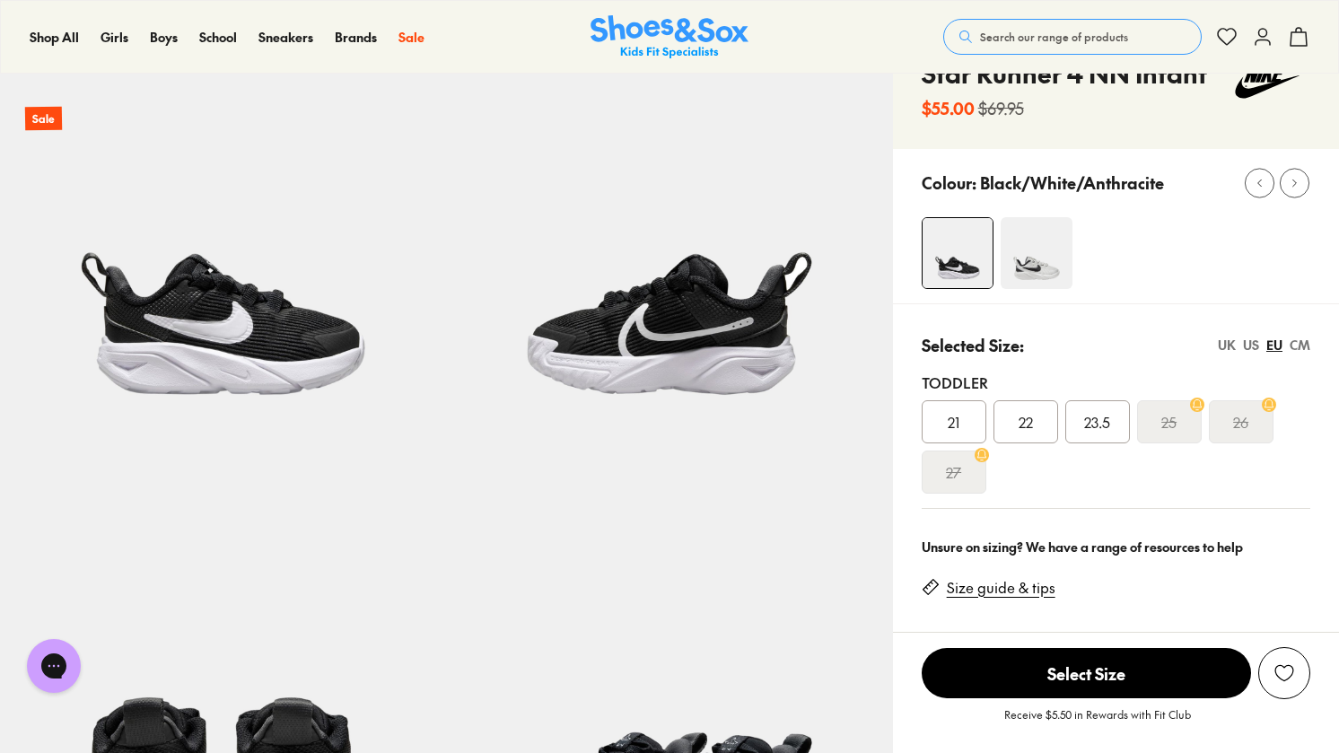
scroll to position [90, 0]
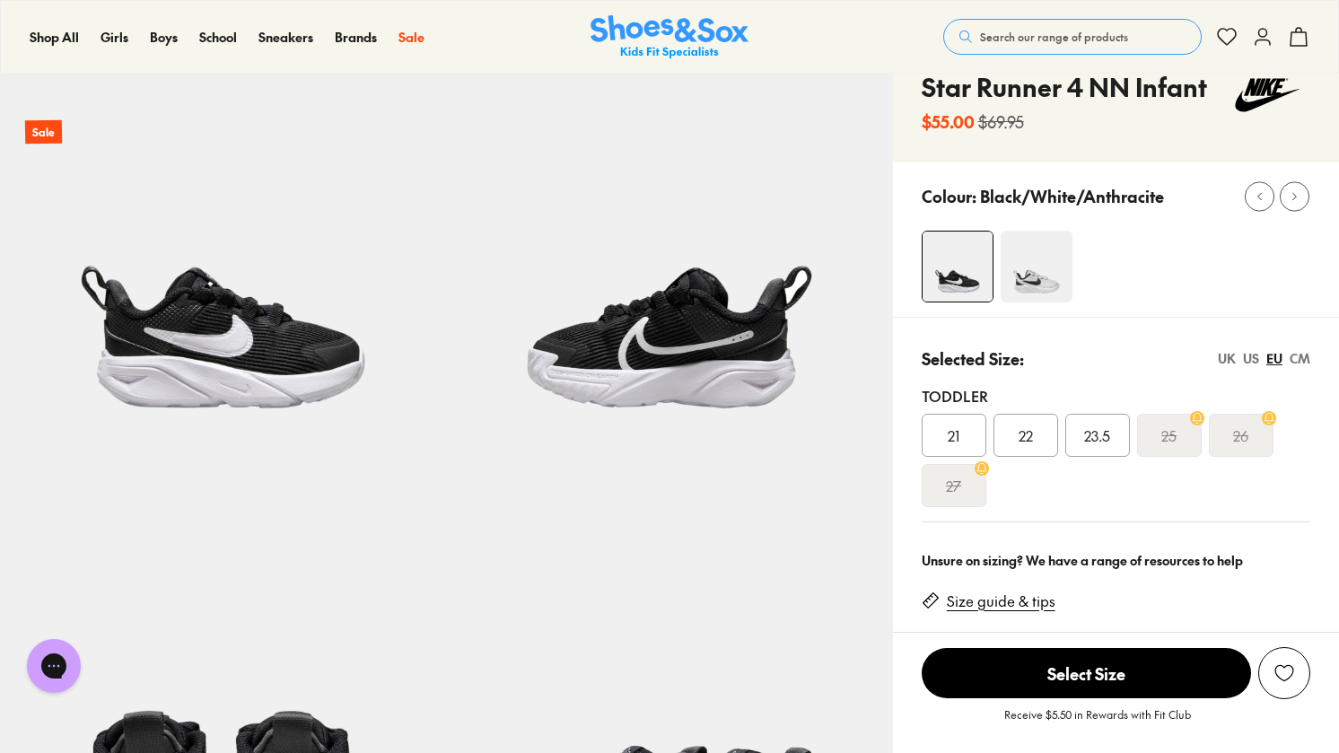
click at [1062, 275] on img at bounding box center [1037, 267] width 72 height 72
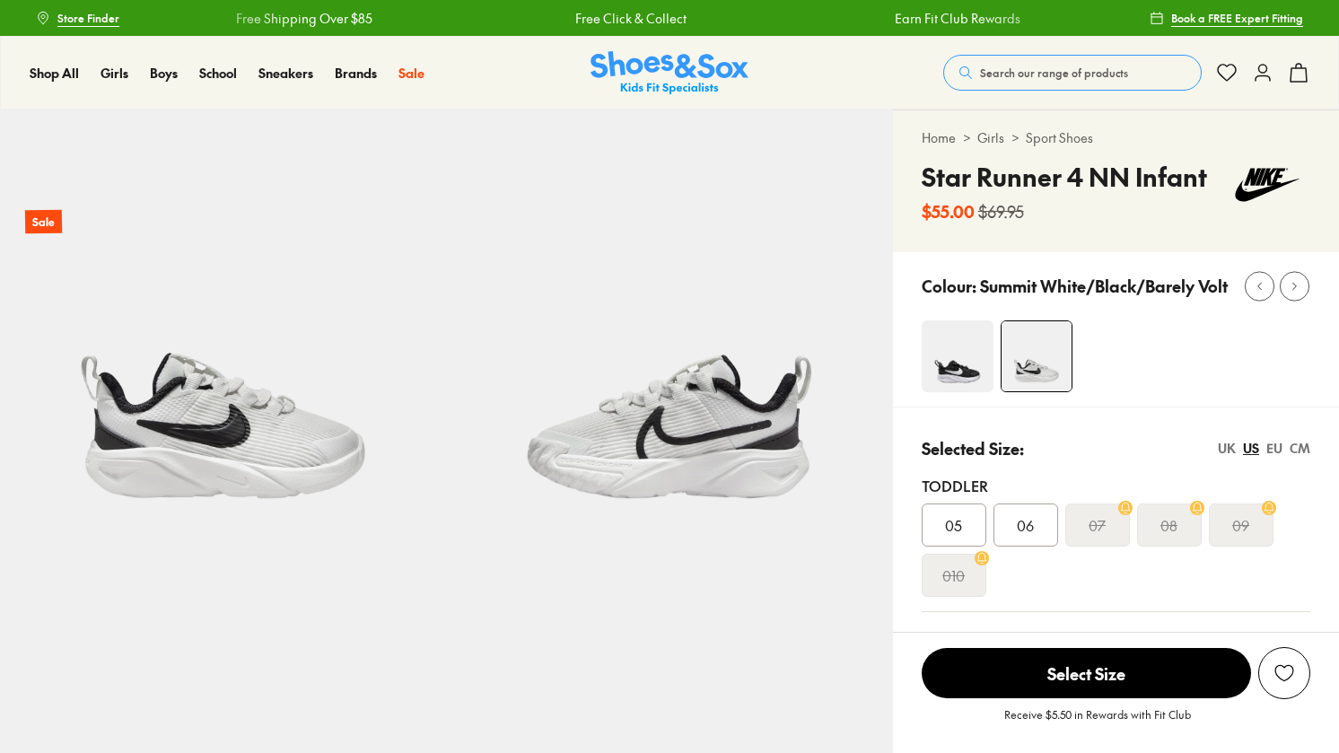
select select "*"
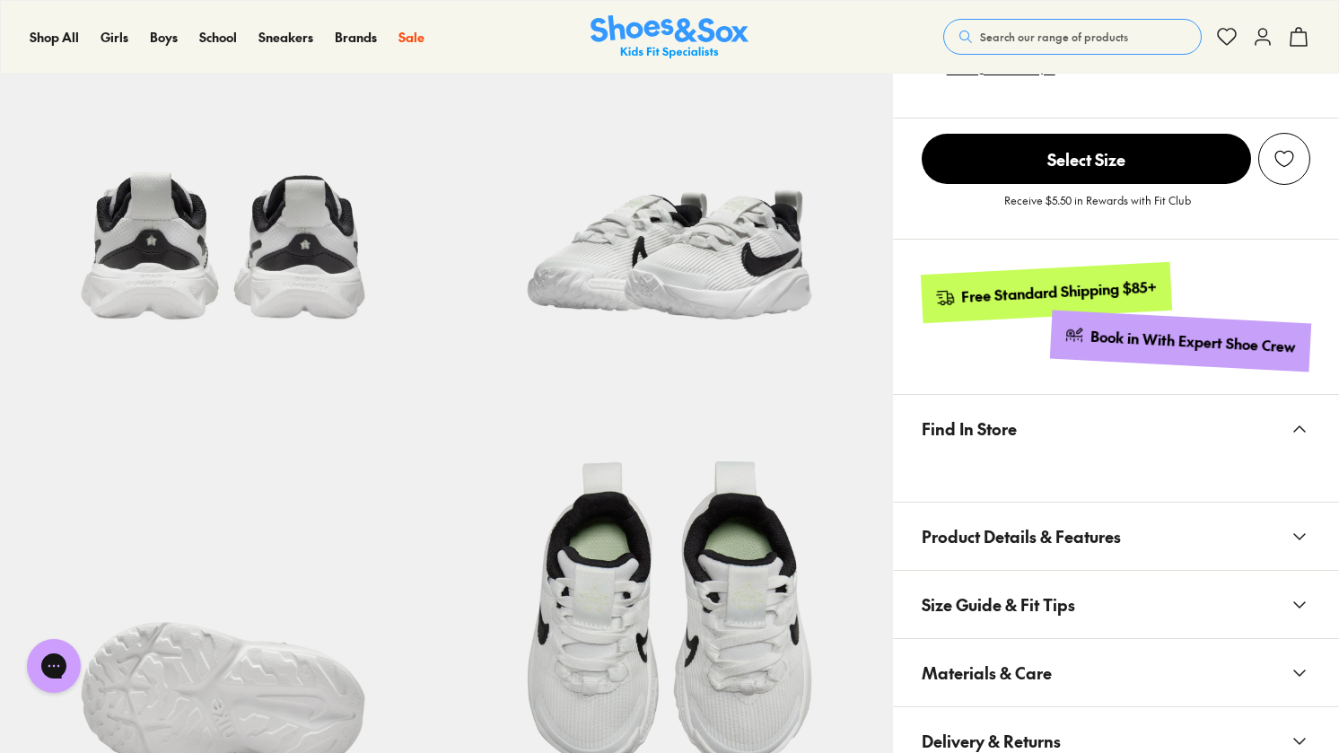
scroll to position [177, 0]
